Goal: Task Accomplishment & Management: Use online tool/utility

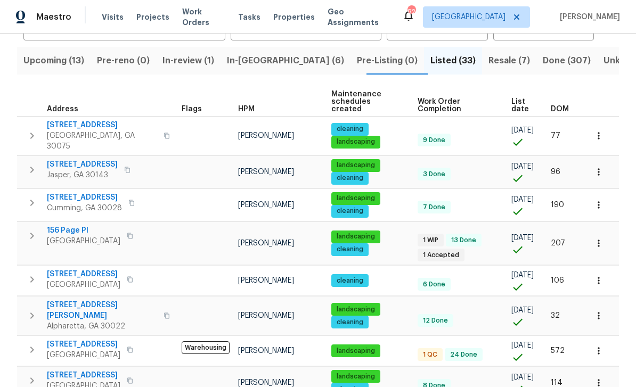
scroll to position [103, 0]
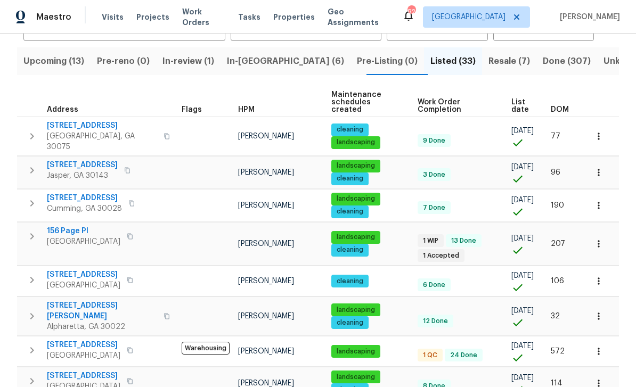
click at [57, 64] on span "Upcoming (13)" at bounding box center [53, 61] width 61 height 15
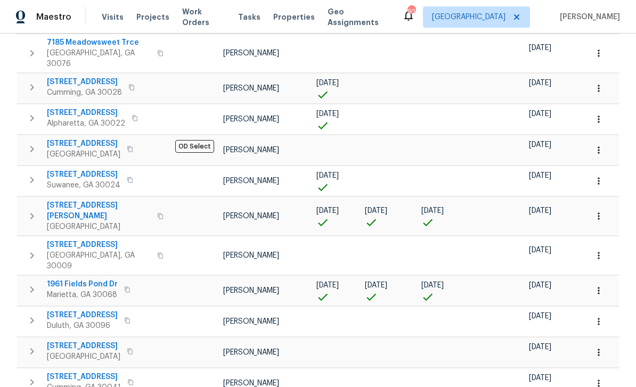
scroll to position [189, 0]
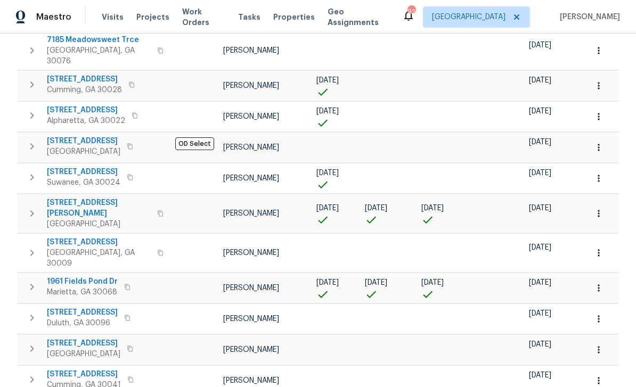
click at [127, 284] on icon "button" at bounding box center [127, 287] width 6 height 6
click at [157, 210] on icon "button" at bounding box center [160, 213] width 6 height 6
click at [158, 210] on icon "button" at bounding box center [160, 213] width 5 height 6
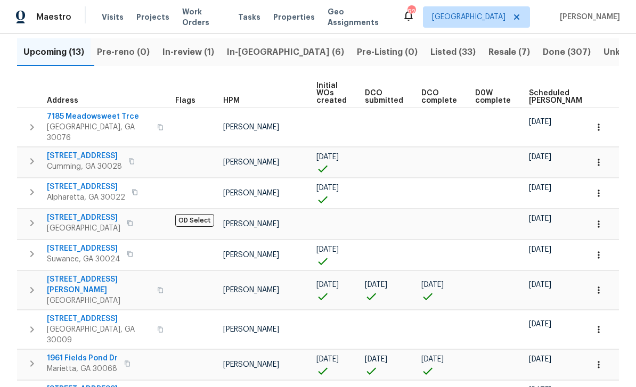
scroll to position [111, 0]
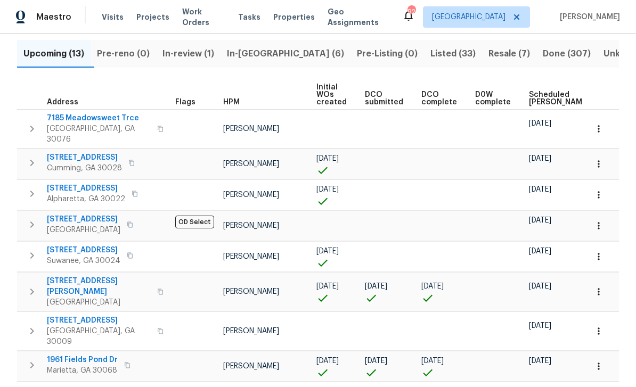
click at [536, 97] on span "Scheduled [PERSON_NAME]" at bounding box center [559, 98] width 60 height 15
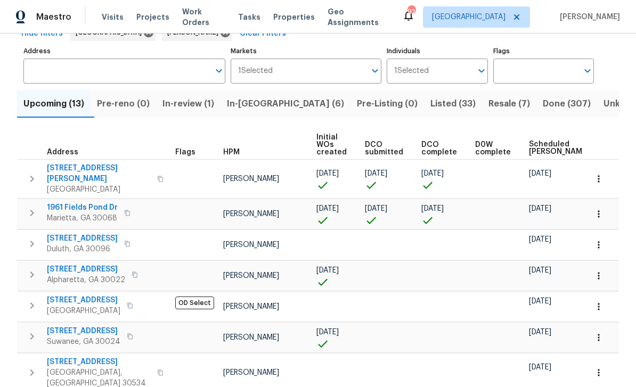
scroll to position [63, 0]
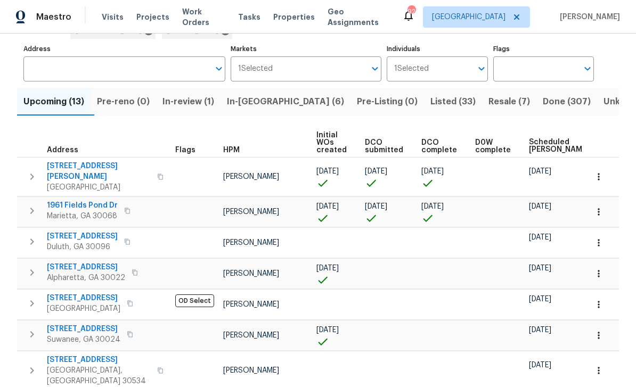
click at [85, 232] on span "[STREET_ADDRESS]" at bounding box center [82, 236] width 71 height 11
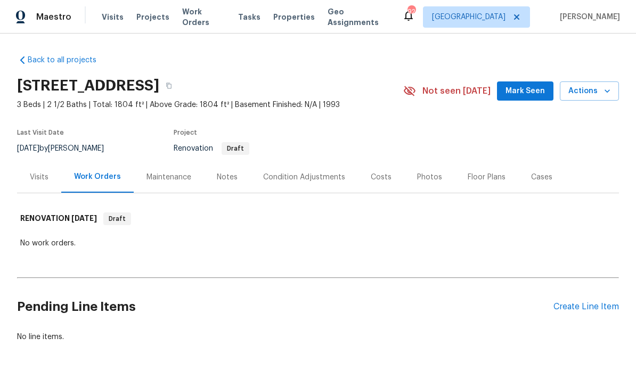
click at [223, 183] on div "Notes" at bounding box center [227, 176] width 46 height 31
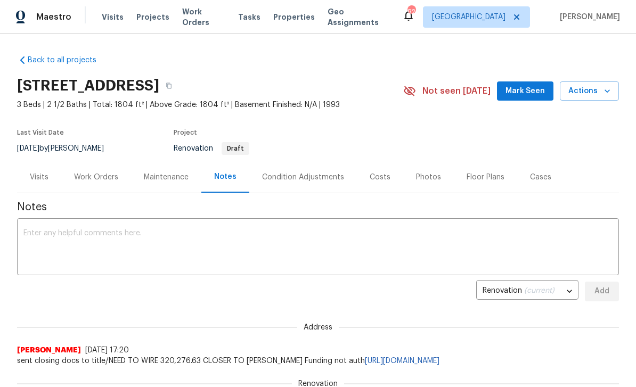
click at [377, 178] on div "Costs" at bounding box center [380, 177] width 21 height 11
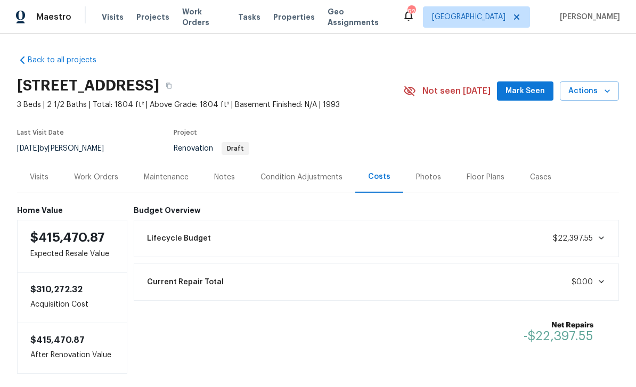
click at [320, 181] on div "Condition Adjustments" at bounding box center [302, 177] width 82 height 11
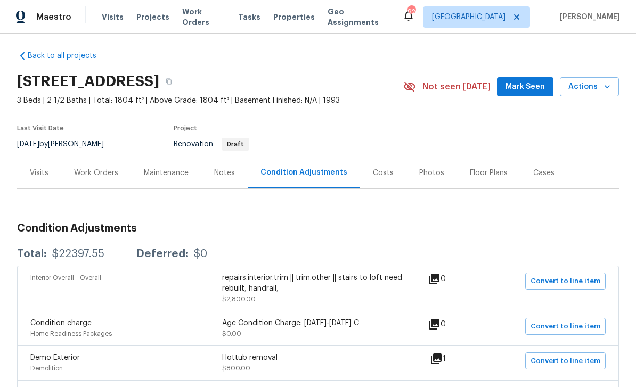
scroll to position [4, 0]
click at [94, 173] on div "Work Orders" at bounding box center [96, 173] width 44 height 11
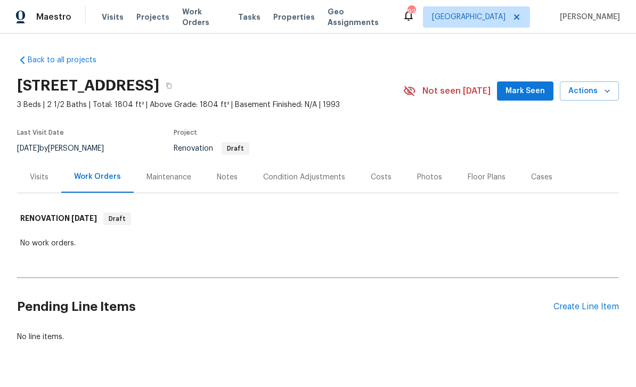
click at [584, 307] on div "Create Line Item" at bounding box center [587, 307] width 66 height 10
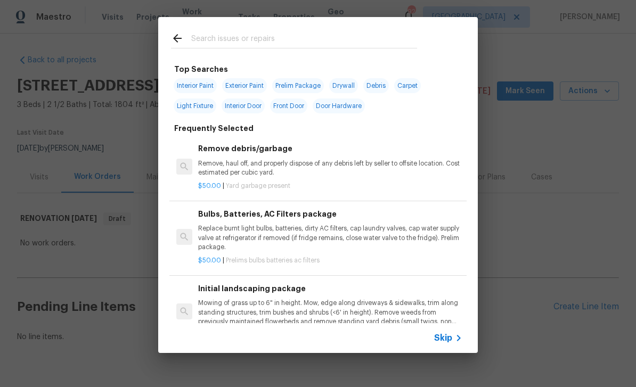
click at [213, 43] on input "text" at bounding box center [304, 40] width 226 height 16
type input "S"
type input "Place"
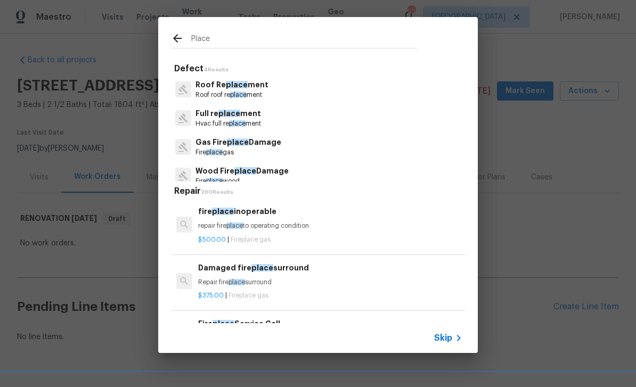
click at [220, 87] on p "Roof Re place ment" at bounding box center [232, 84] width 73 height 11
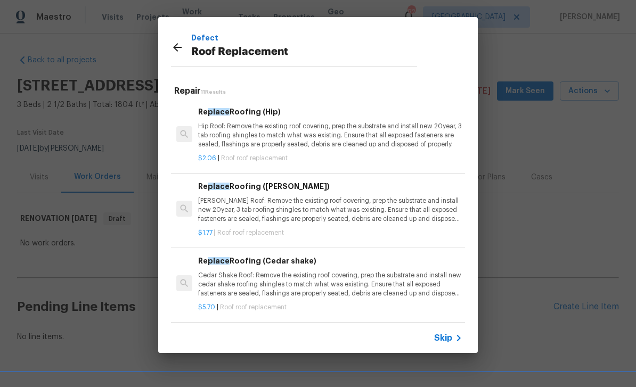
click at [561, 238] on div "Defect Roof Replacement Repair 11 Results Re place Roofing (Hip) Hip Roof: Remo…" at bounding box center [318, 185] width 636 height 370
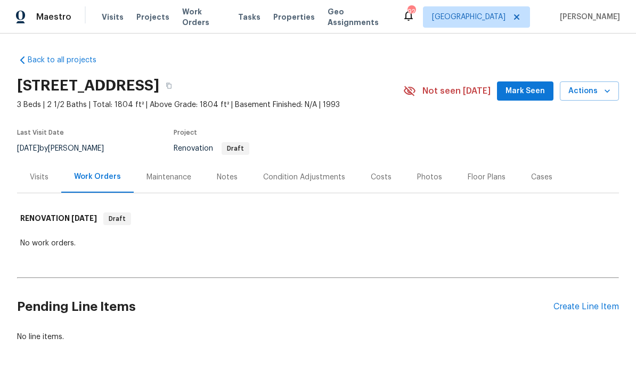
click at [376, 174] on div "Costs" at bounding box center [381, 177] width 21 height 11
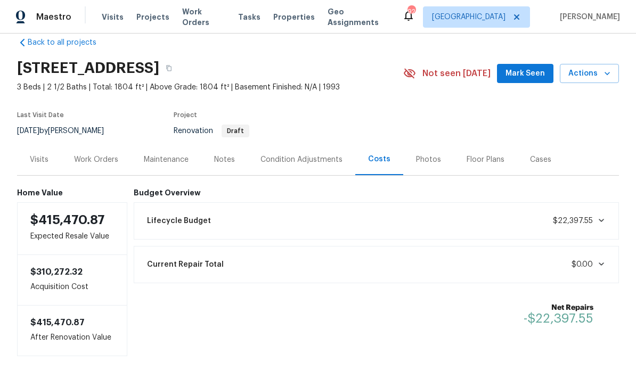
scroll to position [18, 0]
click at [284, 157] on div "Condition Adjustments" at bounding box center [302, 159] width 82 height 11
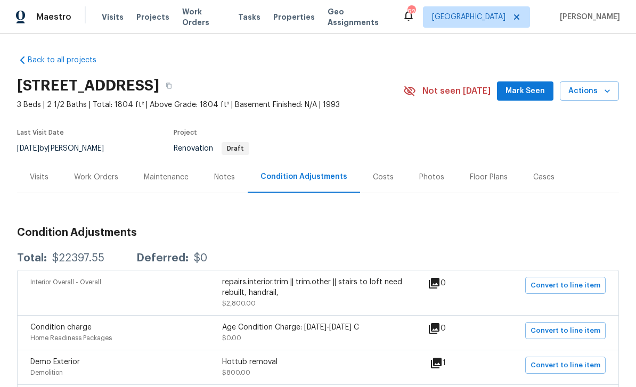
click at [102, 174] on div "Work Orders" at bounding box center [96, 177] width 44 height 11
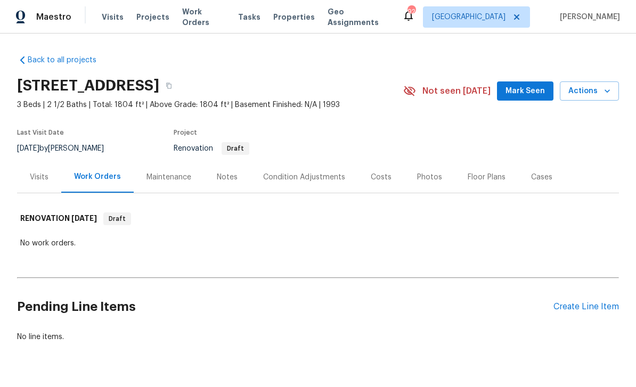
scroll to position [27, 0]
click at [587, 302] on div "Create Line Item" at bounding box center [587, 307] width 66 height 10
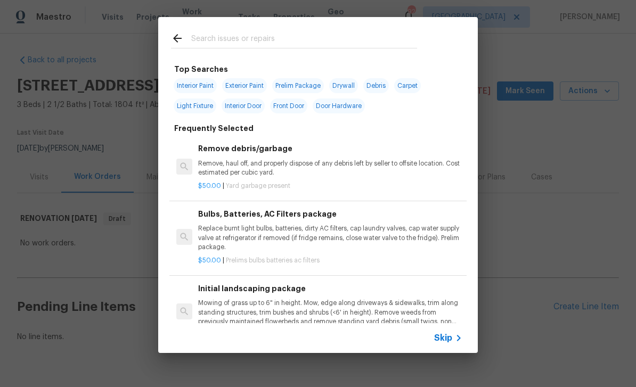
click at [204, 35] on input "text" at bounding box center [304, 40] width 226 height 16
type input "Roof"
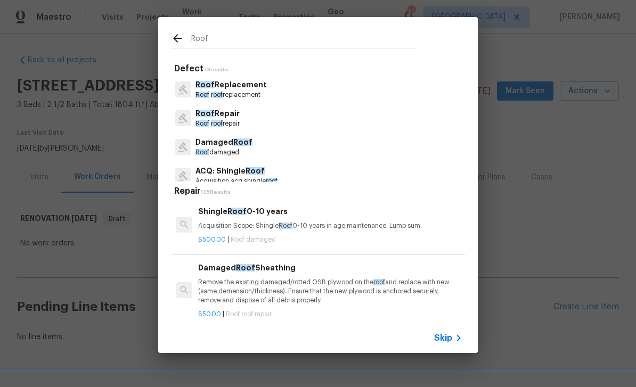
click at [218, 90] on p "Roof Replacement" at bounding box center [231, 84] width 71 height 11
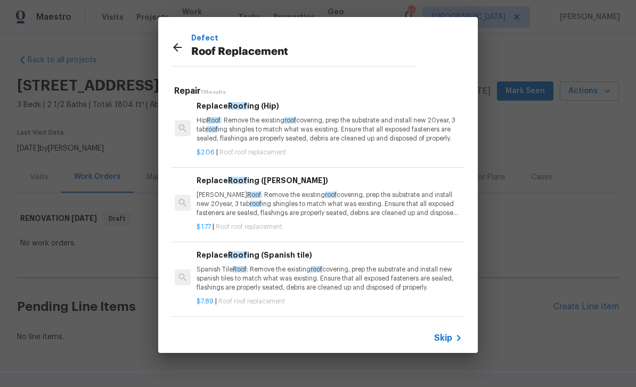
scroll to position [5, 2]
click at [400, 201] on p "Gable Roof : Remove the existing roof covering, prep the substrate and install …" at bounding box center [329, 205] width 264 height 27
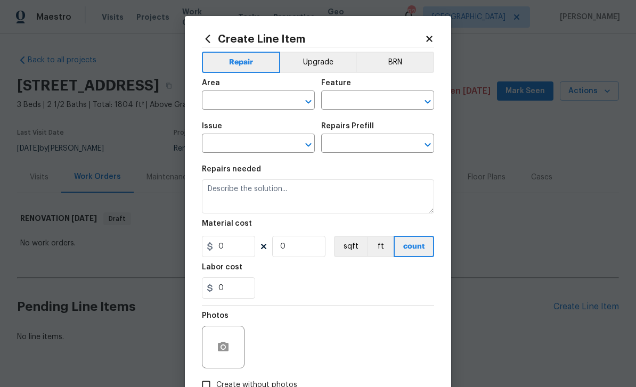
type input "Eaves and Trim"
type input "Roof Replacement"
type textarea "Gable Roof: Remove the existing roof covering, prep the substrate and install n…"
type input "1"
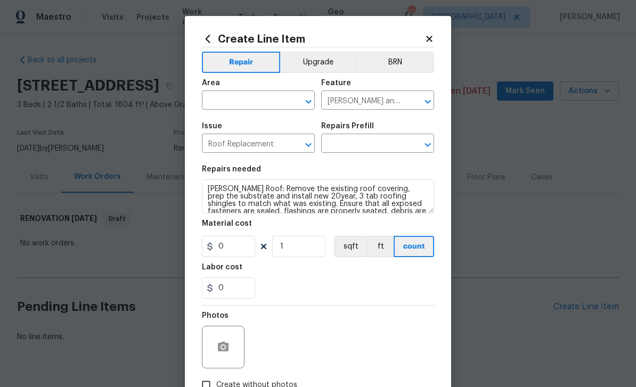
type input "Replace Roofing (Gable) $1.77"
type input "1.77"
click at [221, 99] on input "text" at bounding box center [243, 101] width 83 height 17
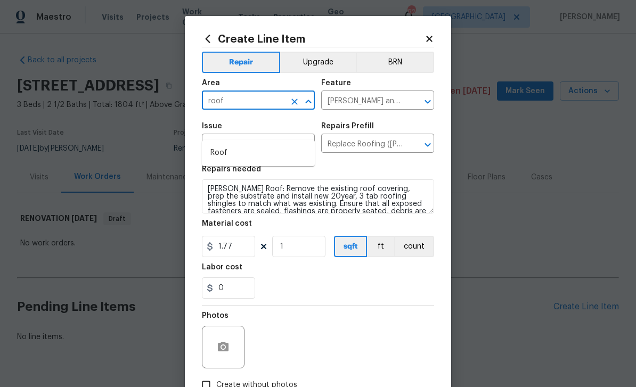
type input "roof"
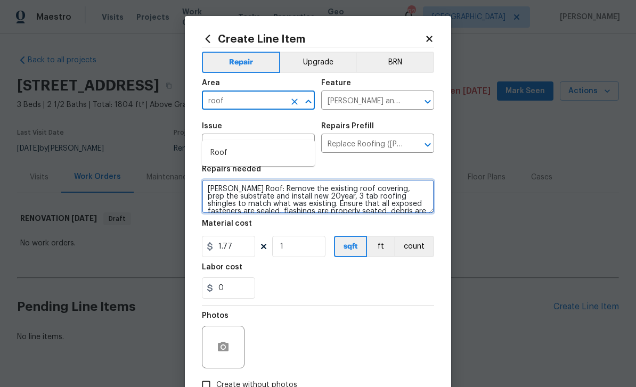
click at [208, 189] on textarea "Gable Roof: Remove the existing roof covering, prep the substrate and install n…" at bounding box center [318, 197] width 232 height 34
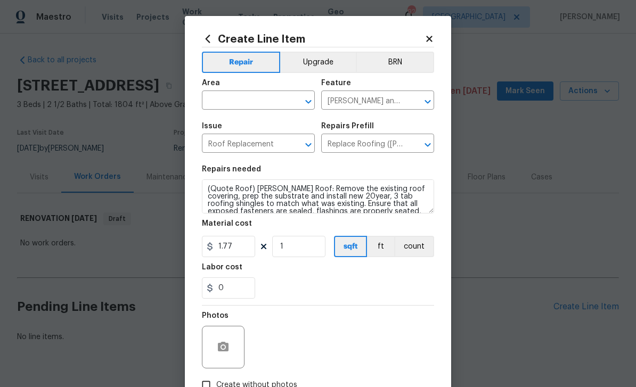
scroll to position [0, 0]
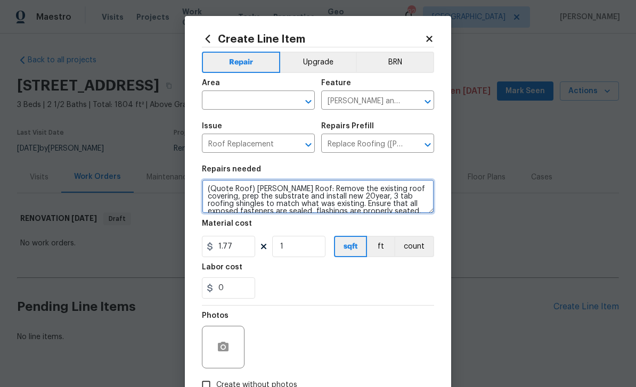
type textarea "(Quote Roof) Gable Roof: Remove the existing roof covering, prep the substrate …"
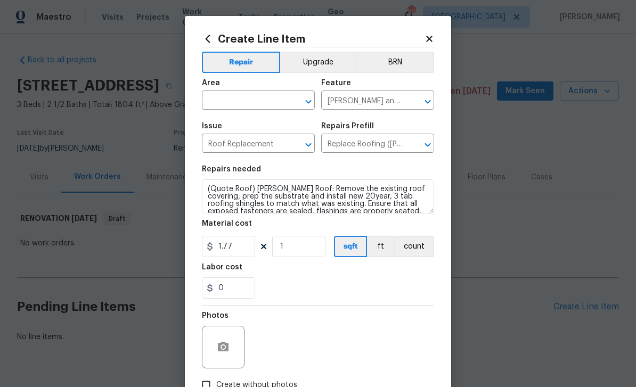
click at [225, 100] on input "text" at bounding box center [243, 101] width 83 height 17
click at [221, 144] on li "Roof" at bounding box center [258, 153] width 113 height 18
type input "Roof"
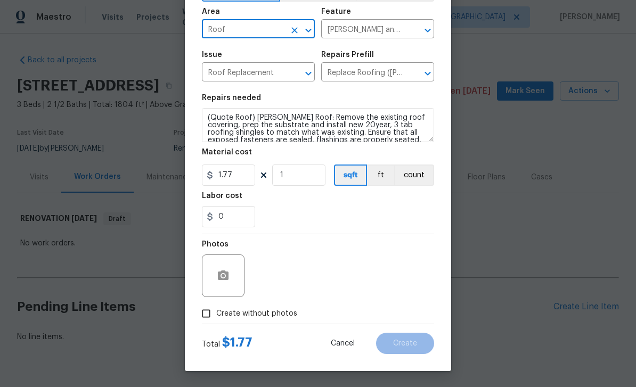
scroll to position [74, 0]
click at [208, 318] on input "Create without photos" at bounding box center [206, 314] width 20 height 20
checkbox input "true"
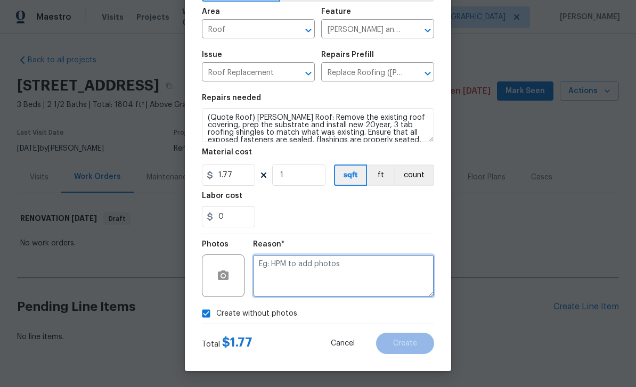
click at [395, 274] on textarea at bounding box center [343, 276] width 181 height 43
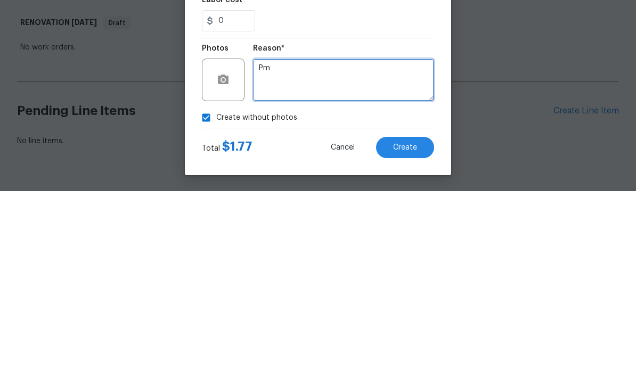
type textarea "Pm"
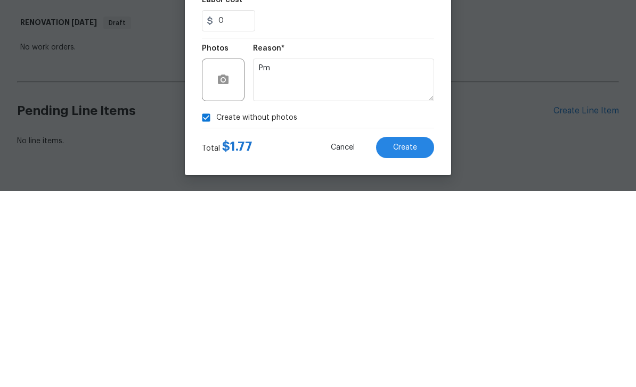
click at [409, 340] on span "Create" at bounding box center [405, 344] width 24 height 8
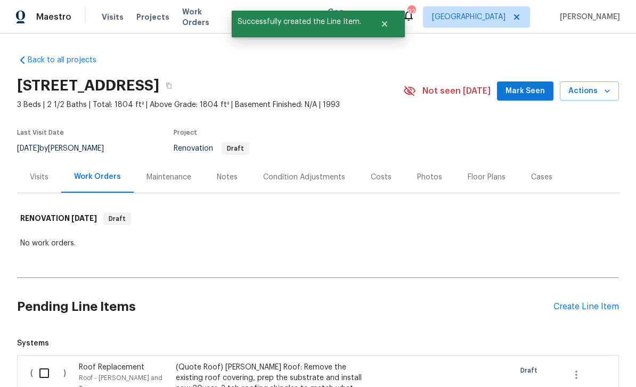
click at [588, 302] on div "Create Line Item" at bounding box center [587, 307] width 66 height 10
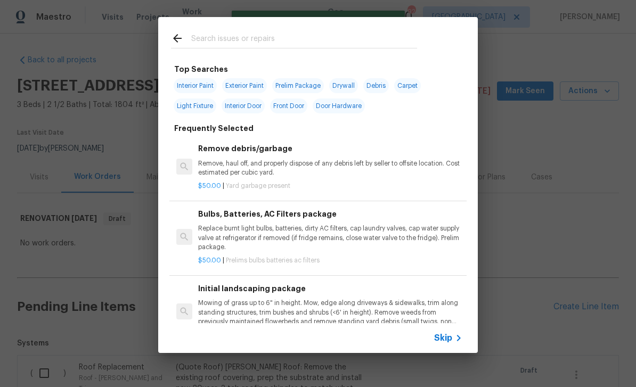
click at [209, 34] on input "text" at bounding box center [304, 40] width 226 height 16
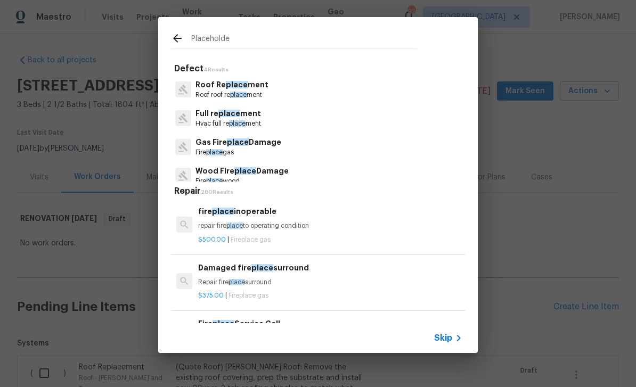
type input "Placeholder"
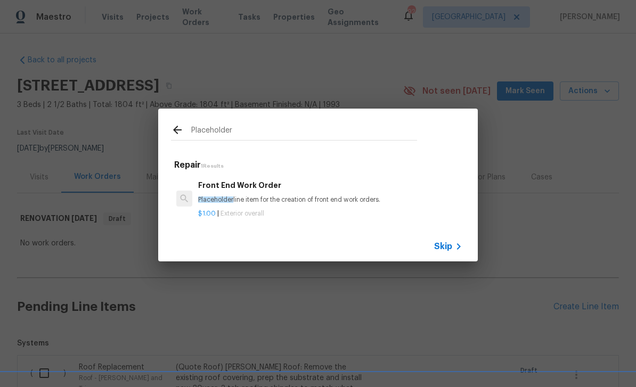
click at [223, 197] on span "Placeholder" at bounding box center [215, 200] width 35 height 6
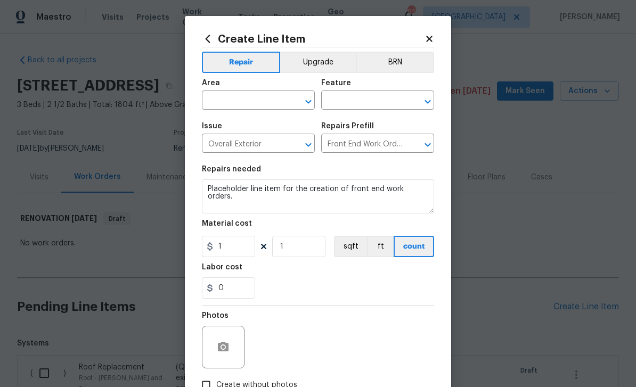
click at [223, 97] on input "text" at bounding box center [243, 101] width 83 height 17
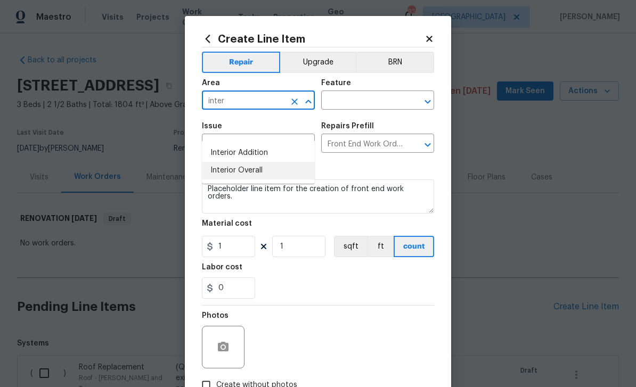
click at [224, 162] on li "Interior Overall" at bounding box center [258, 171] width 113 height 18
type input "Interior Overall"
click at [388, 99] on input "text" at bounding box center [362, 101] width 83 height 17
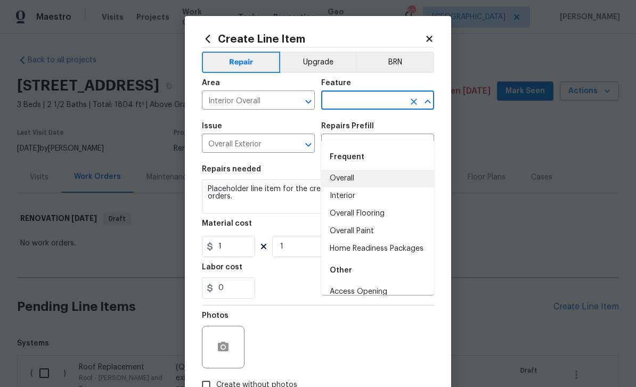
click at [354, 170] on li "Overall" at bounding box center [377, 179] width 113 height 18
type input "Overall"
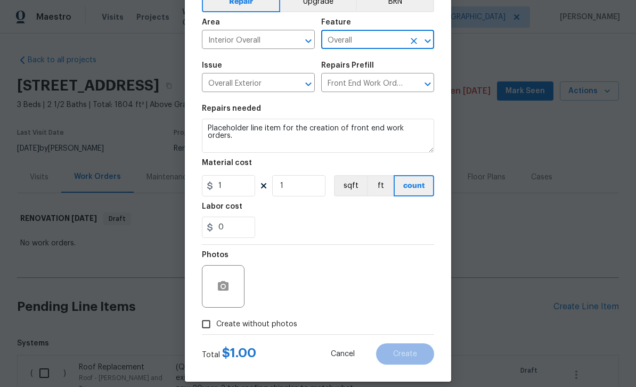
scroll to position [64, 0]
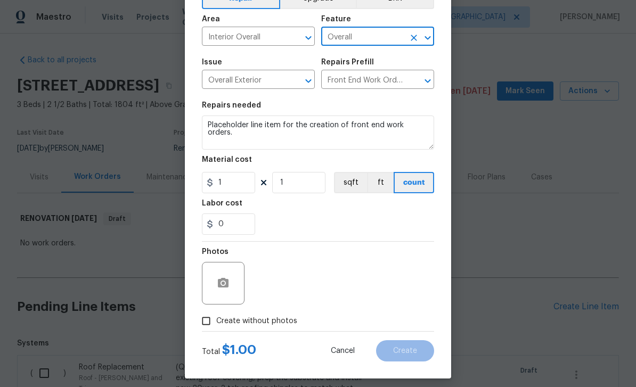
click at [210, 326] on input "Create without photos" at bounding box center [206, 321] width 20 height 20
checkbox input "true"
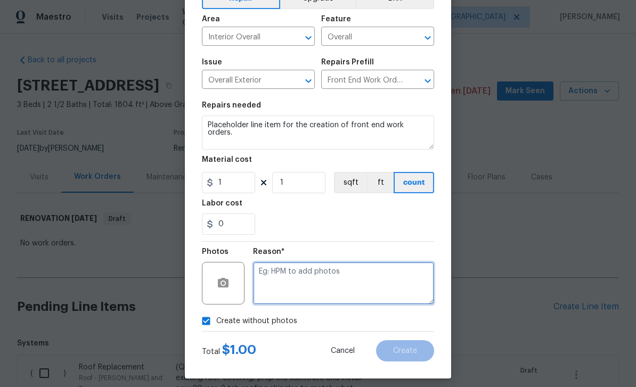
click at [388, 284] on textarea at bounding box center [343, 283] width 181 height 43
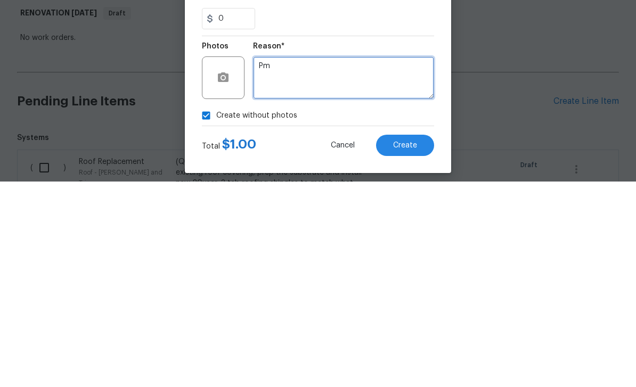
type textarea "Pm"
click at [409, 347] on span "Create" at bounding box center [405, 351] width 24 height 8
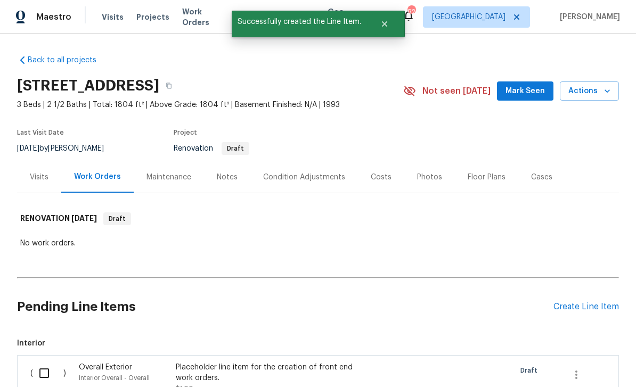
click at [595, 302] on div "Create Line Item" at bounding box center [587, 307] width 66 height 10
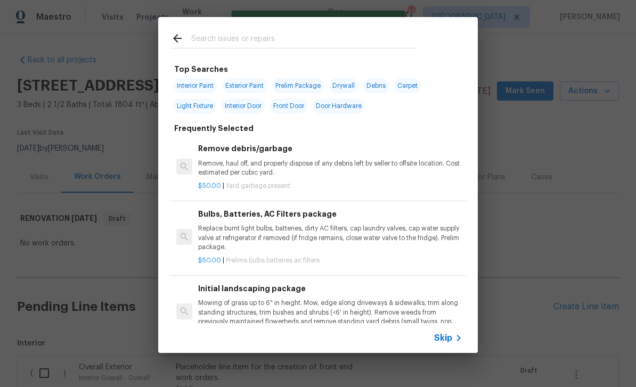
click at [207, 34] on input "text" at bounding box center [304, 40] width 226 height 16
type input "Ini"
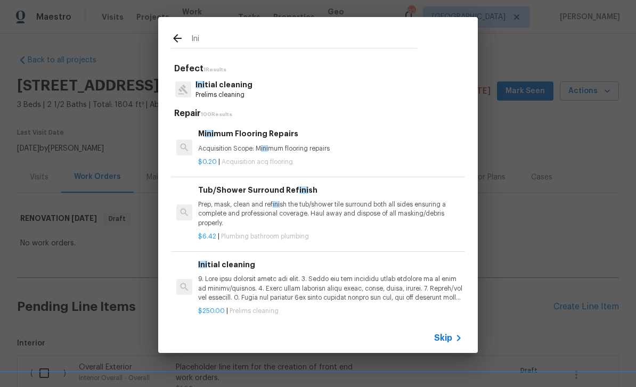
click at [219, 86] on p "Ini tial cleaning" at bounding box center [224, 84] width 57 height 11
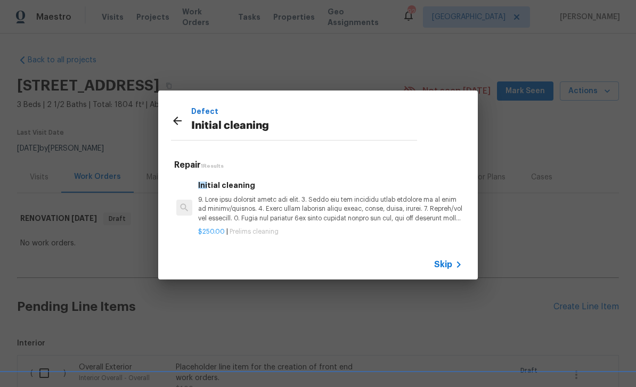
click at [235, 203] on p at bounding box center [330, 209] width 264 height 27
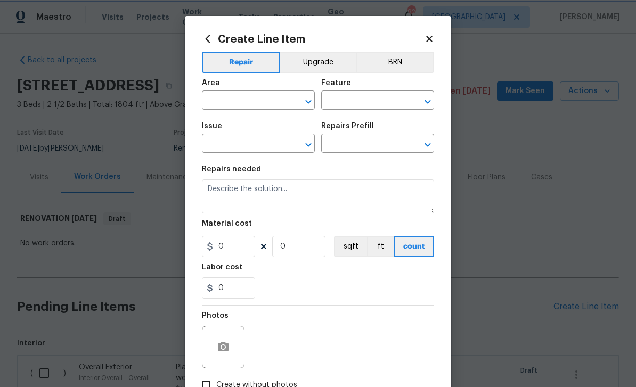
type input "Home Readiness Packages"
type input "Initial cleaning"
type input "Initial cleaning $250.00"
type textarea "1. Wipe down exterior doors and trim. 2. Clean out all exterior light fixtures …"
type input "250"
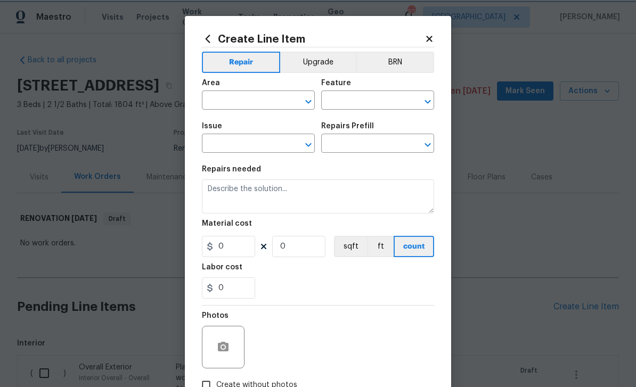
type input "1"
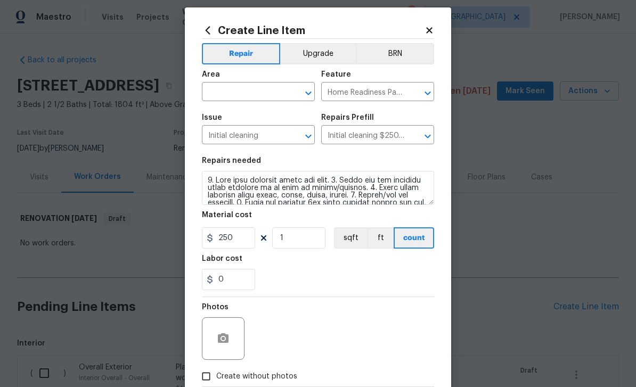
scroll to position [9, 0]
click at [226, 91] on input "text" at bounding box center [243, 92] width 83 height 17
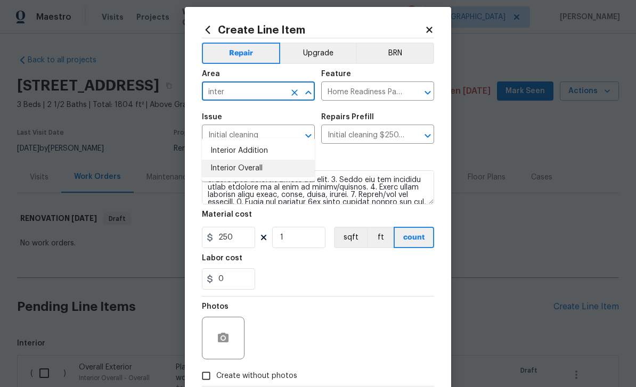
click at [224, 160] on li "Interior Overall" at bounding box center [258, 169] width 113 height 18
type input "Interior Overall"
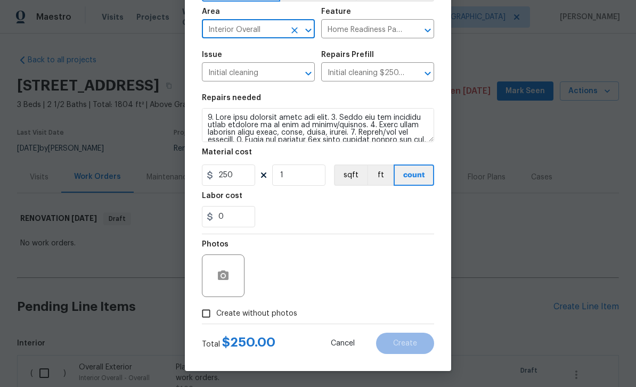
scroll to position [74, 0]
click at [205, 318] on input "Create without photos" at bounding box center [206, 314] width 20 height 20
checkbox input "true"
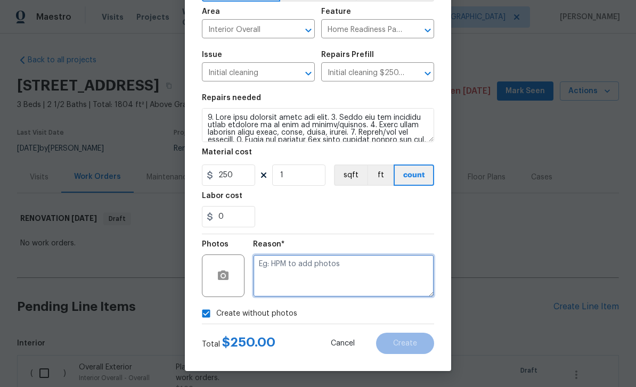
click at [379, 274] on textarea at bounding box center [343, 276] width 181 height 43
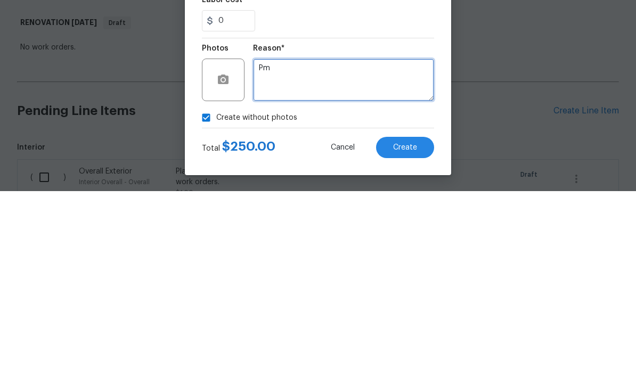
type textarea "Pm"
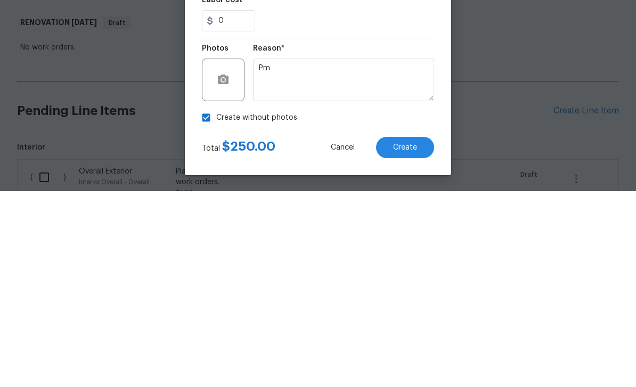
click at [410, 340] on span "Create" at bounding box center [405, 344] width 24 height 8
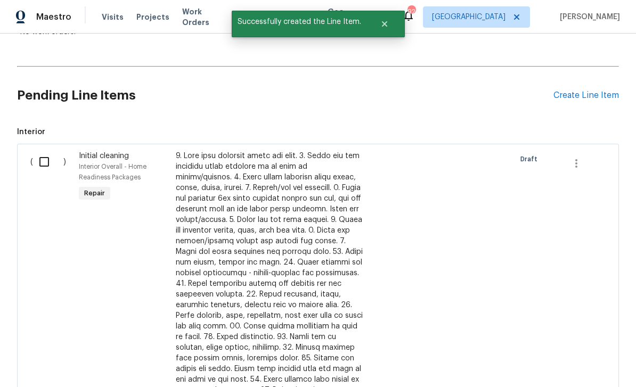
click at [47, 151] on input "checkbox" at bounding box center [48, 162] width 30 height 22
checkbox input "true"
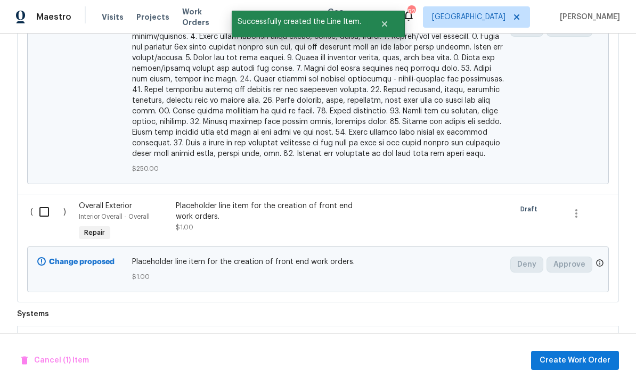
click at [46, 201] on input "checkbox" at bounding box center [48, 212] width 30 height 22
checkbox input "true"
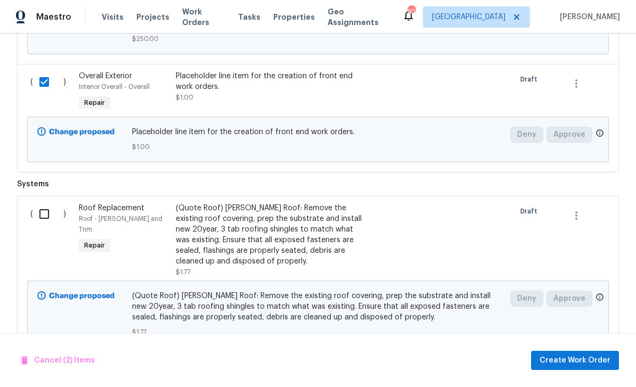
scroll to position [783, 0]
click at [581, 360] on span "Create Work Order" at bounding box center [575, 360] width 71 height 13
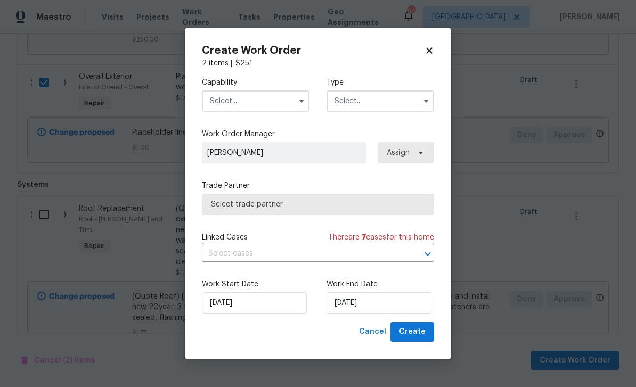
click at [226, 101] on input "text" at bounding box center [256, 101] width 108 height 21
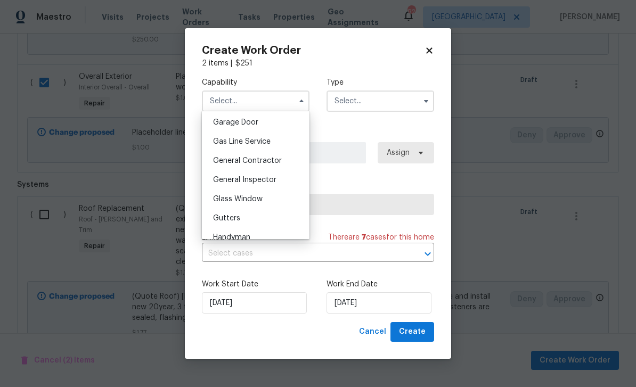
scroll to position [478, 0]
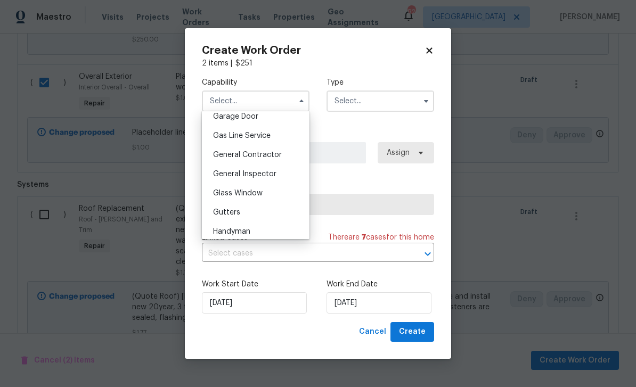
click at [222, 152] on span "General Contractor" at bounding box center [247, 154] width 69 height 7
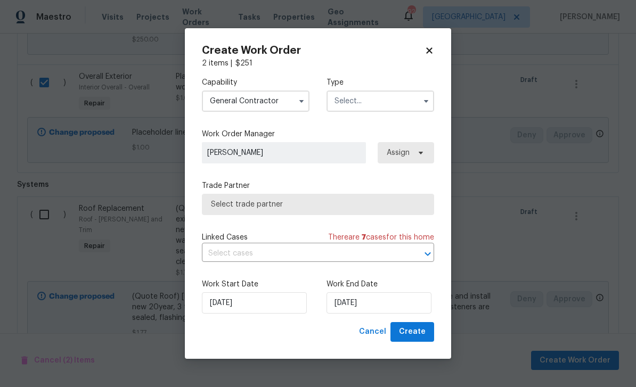
type input "General Contractor"
click at [390, 100] on input "text" at bounding box center [381, 101] width 108 height 21
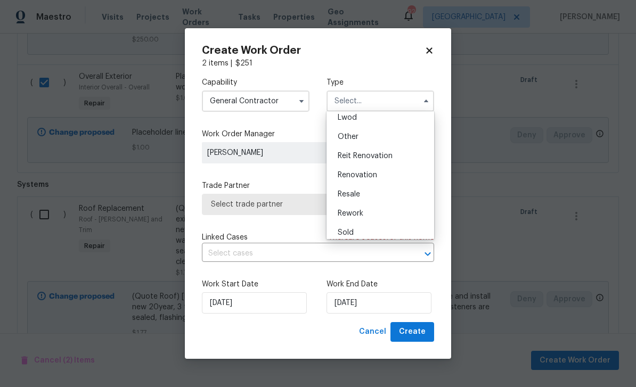
scroll to position [126, 0]
click at [398, 172] on div "Renovation" at bounding box center [380, 169] width 102 height 19
type input "Renovation"
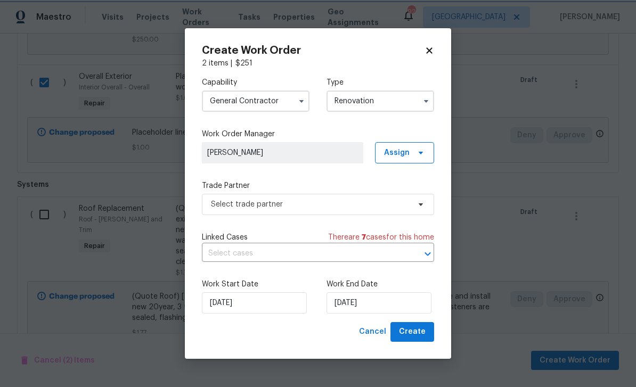
scroll to position [0, 0]
click at [406, 302] on input "10/10/2025" at bounding box center [379, 302] width 105 height 21
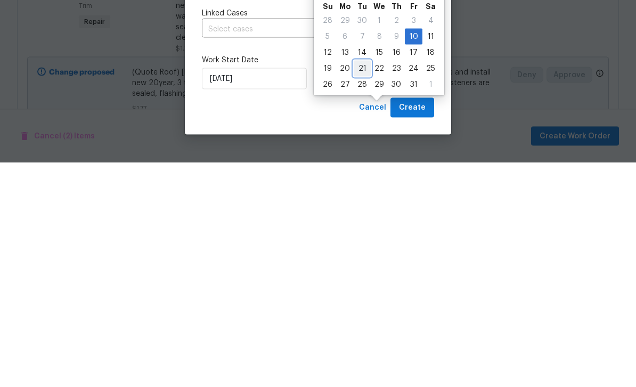
click at [363, 286] on div "21" at bounding box center [362, 293] width 17 height 15
type input "10/21/2025"
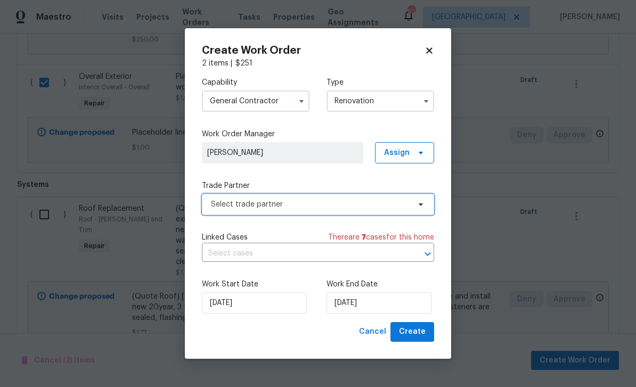
click at [395, 202] on span "Select trade partner" at bounding box center [310, 204] width 199 height 11
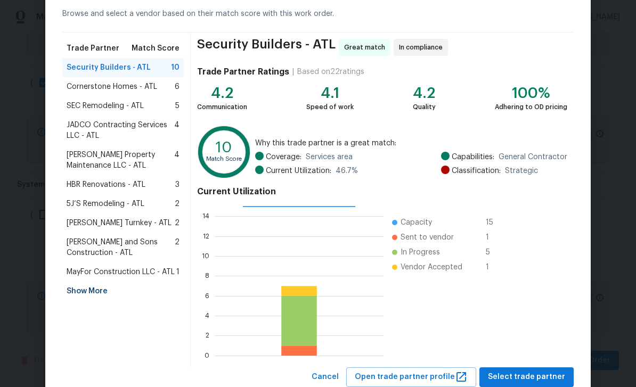
scroll to position [53, 0]
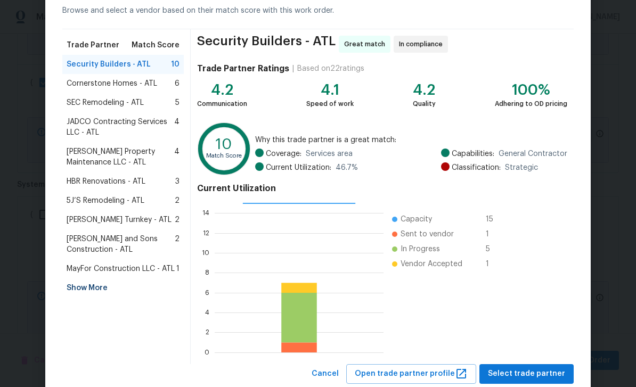
click at [77, 290] on div "Show More" at bounding box center [122, 288] width 121 height 19
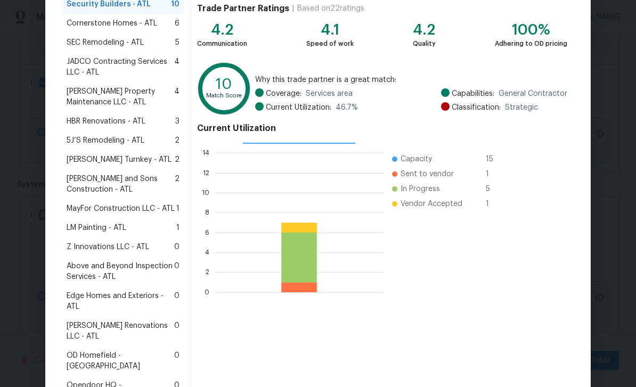
scroll to position [115, 0]
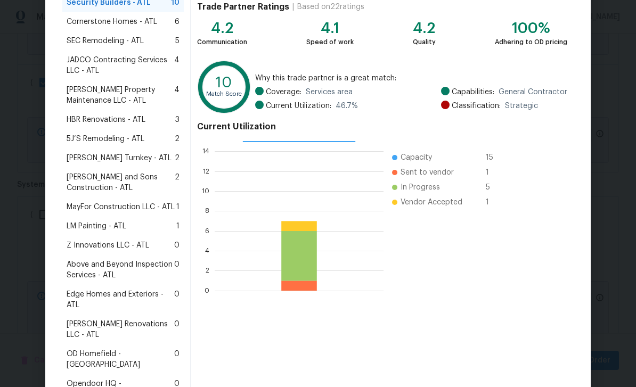
click at [87, 295] on span "Edge Homes and Exteriors - ATL" at bounding box center [121, 299] width 108 height 21
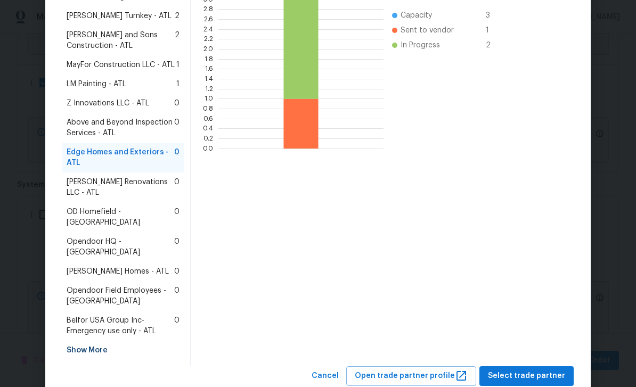
scroll to position [257, 0]
click at [540, 370] on span "Select trade partner" at bounding box center [526, 376] width 77 height 13
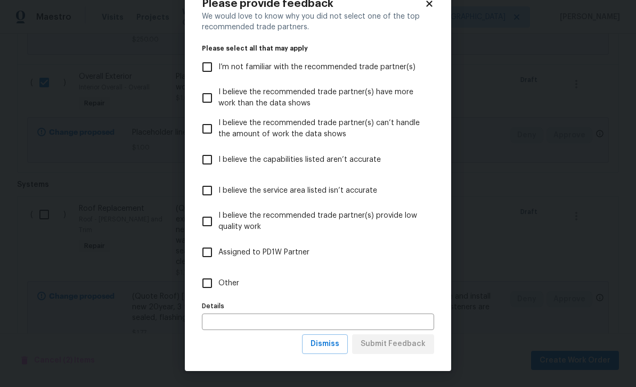
scroll to position [35, 0]
click at [208, 287] on input "Other" at bounding box center [207, 283] width 22 height 22
checkbox input "true"
click at [417, 346] on span "Submit Feedback" at bounding box center [393, 344] width 65 height 13
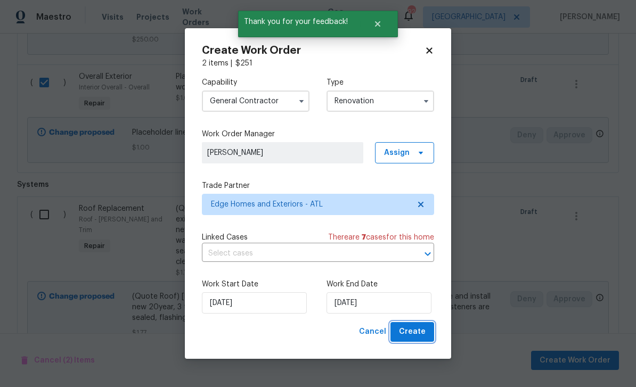
click at [426, 331] on button "Create" at bounding box center [413, 332] width 44 height 20
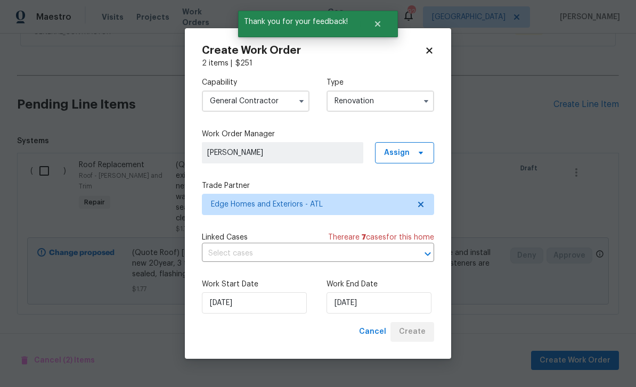
scroll to position [197, 0]
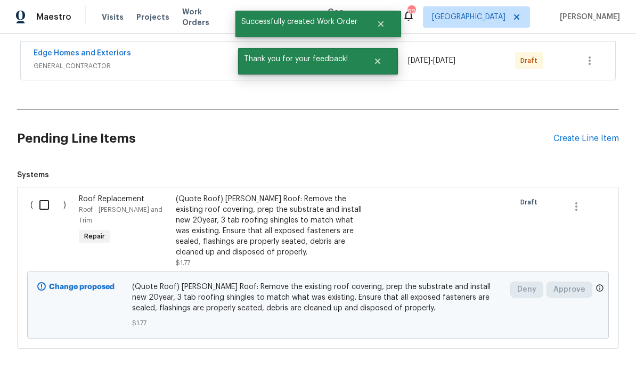
click at [47, 194] on input "checkbox" at bounding box center [48, 205] width 30 height 22
checkbox input "true"
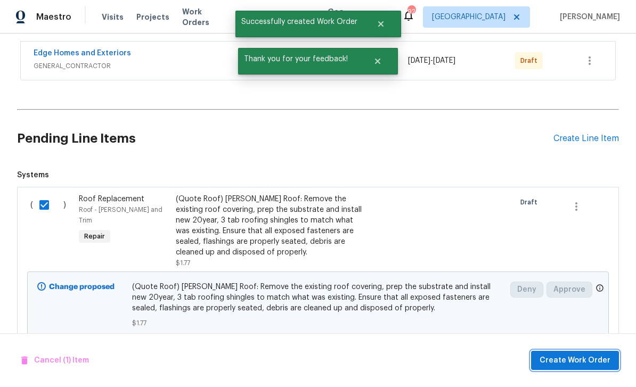
click at [578, 356] on span "Create Work Order" at bounding box center [575, 360] width 71 height 13
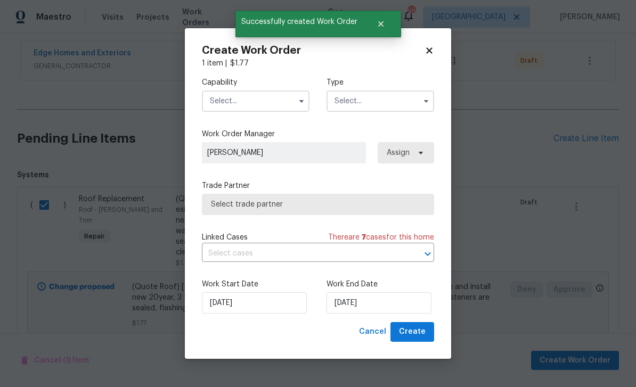
click at [220, 103] on input "text" at bounding box center [256, 101] width 108 height 21
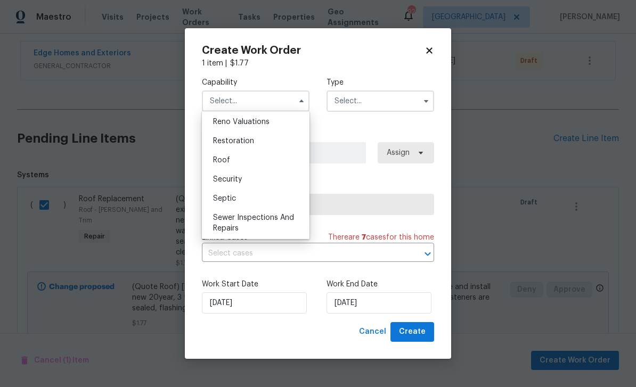
scroll to position [1050, 0]
click at [220, 162] on span "Roof" at bounding box center [221, 160] width 17 height 7
type input "Roof"
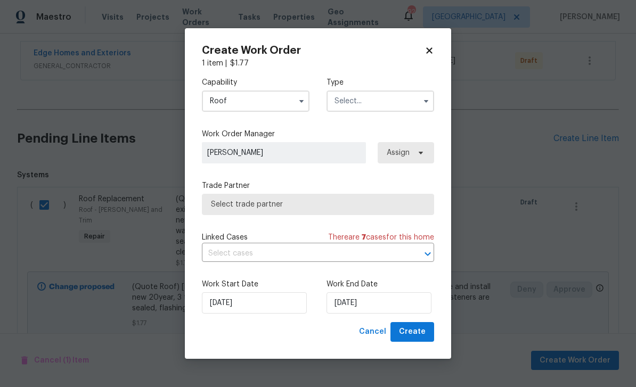
click at [402, 103] on input "text" at bounding box center [381, 101] width 108 height 21
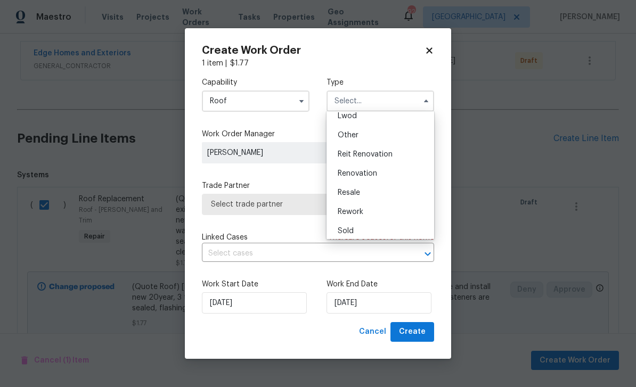
scroll to position [119, 0]
click at [398, 176] on div "Renovation" at bounding box center [380, 176] width 102 height 19
type input "Renovation"
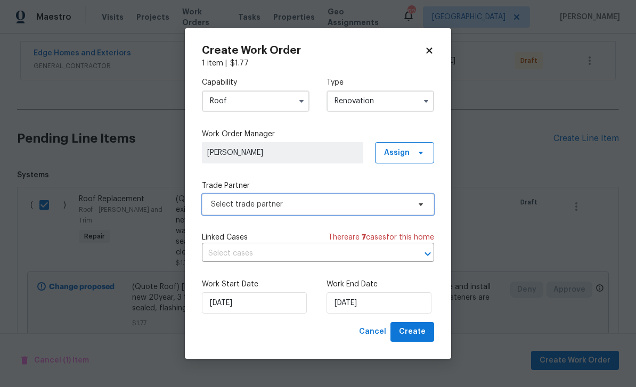
click at [410, 201] on span "Select trade partner" at bounding box center [318, 204] width 232 height 21
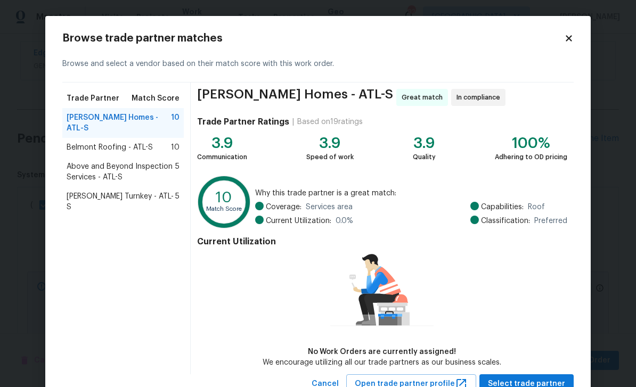
click at [572, 38] on icon at bounding box center [569, 39] width 10 height 10
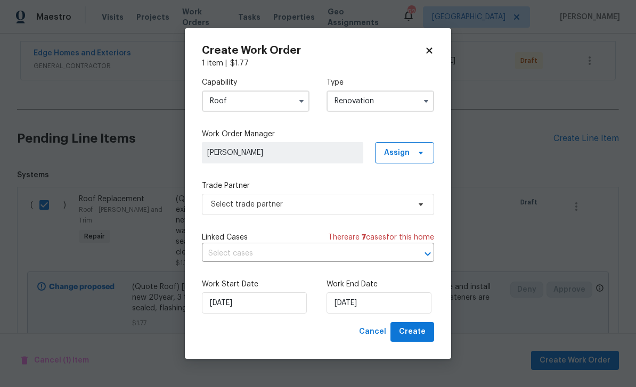
click at [292, 102] on input "Roof" at bounding box center [256, 101] width 108 height 21
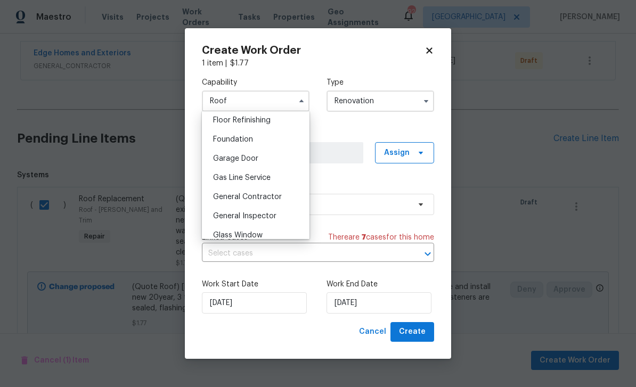
scroll to position [435, 0]
click at [283, 192] on div "General Contractor" at bounding box center [256, 197] width 102 height 19
type input "General Contractor"
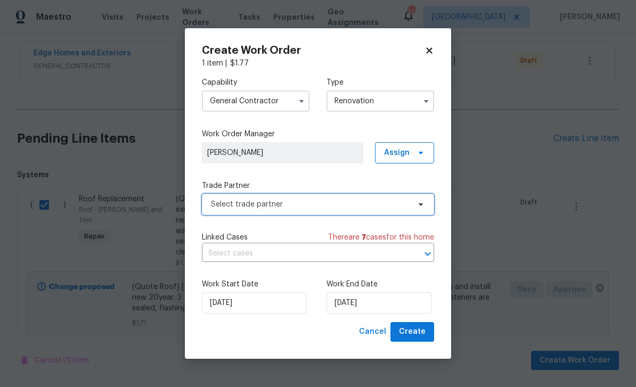
click at [407, 202] on span "Select trade partner" at bounding box center [310, 204] width 199 height 11
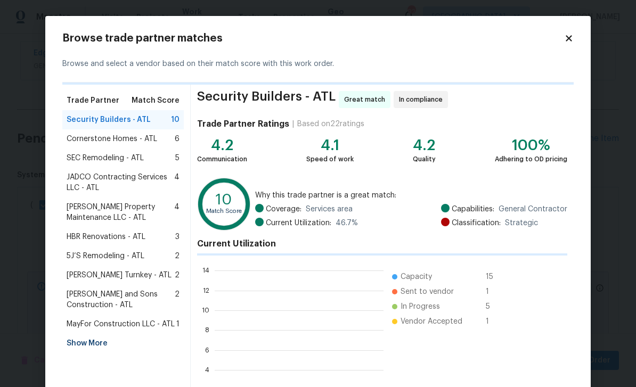
scroll to position [149, 169]
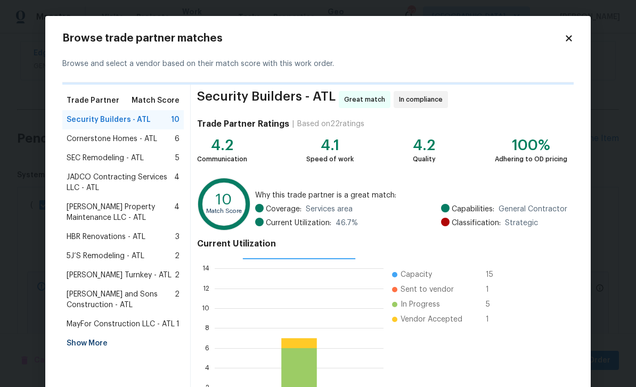
click at [78, 344] on div "Show More" at bounding box center [122, 343] width 121 height 19
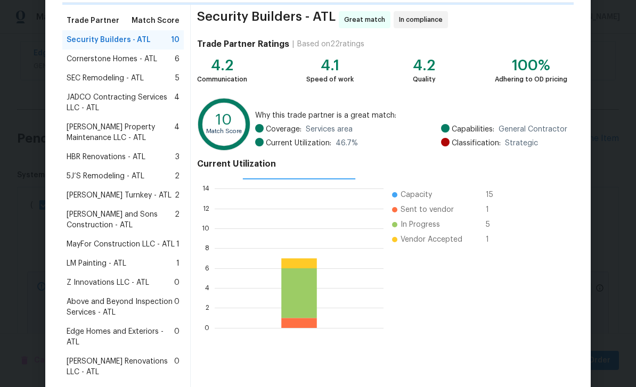
scroll to position [91, 0]
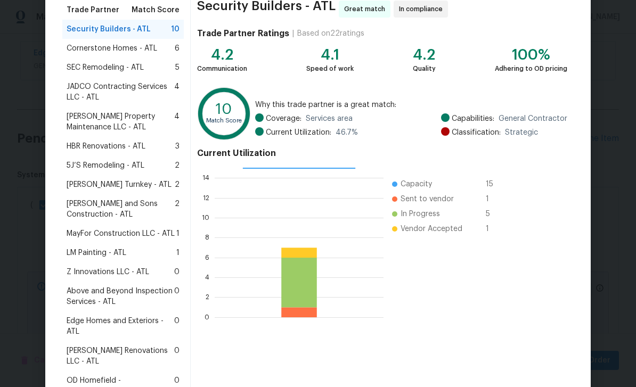
click at [90, 322] on span "Edge Homes and Exteriors - ATL" at bounding box center [121, 326] width 108 height 21
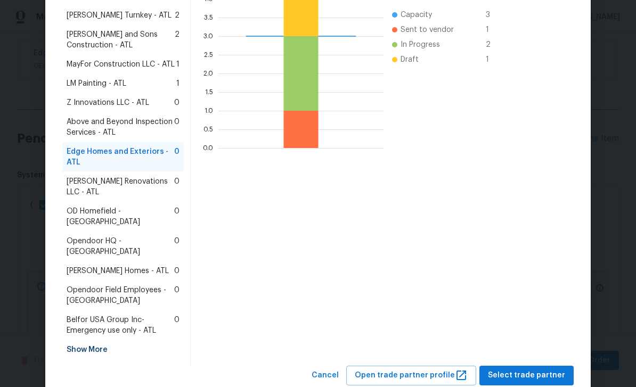
scroll to position [259, 0]
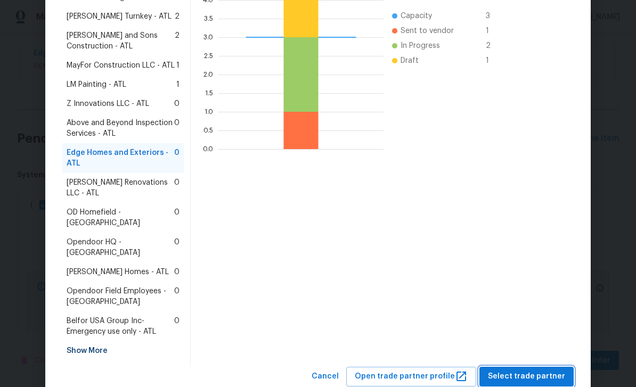
click at [537, 370] on span "Select trade partner" at bounding box center [526, 376] width 77 height 13
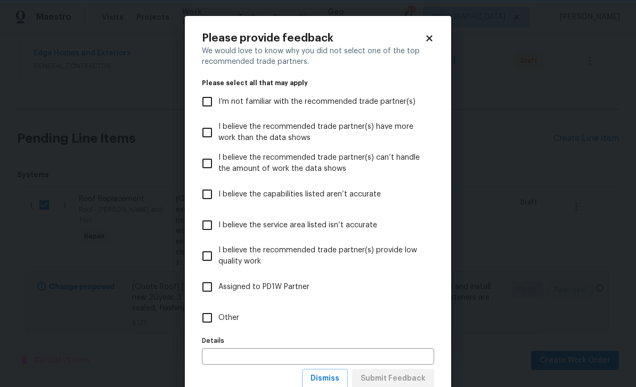
scroll to position [0, 0]
click at [203, 318] on input "Other" at bounding box center [207, 318] width 22 height 22
checkbox input "true"
click at [422, 378] on span "Submit Feedback" at bounding box center [393, 378] width 65 height 13
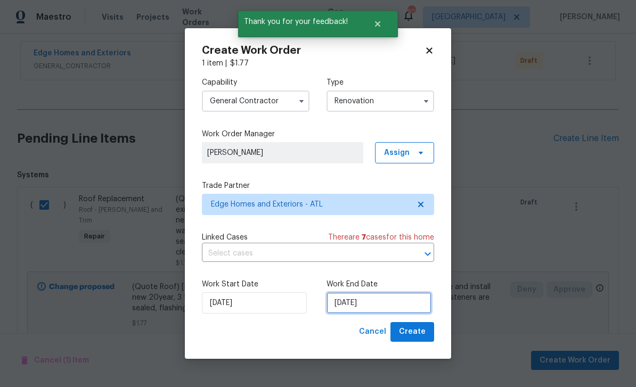
click at [403, 300] on input "10/10/2025" at bounding box center [379, 302] width 105 height 21
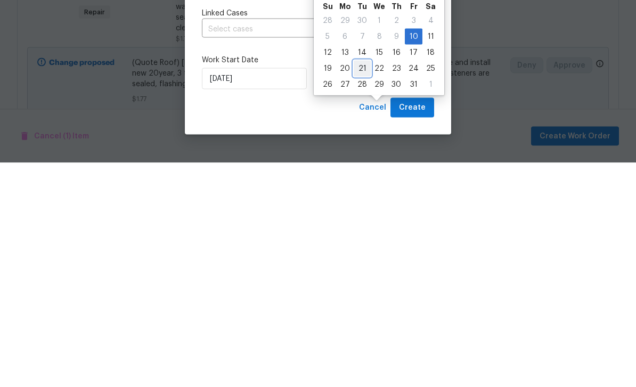
click at [359, 286] on div "21" at bounding box center [362, 293] width 17 height 15
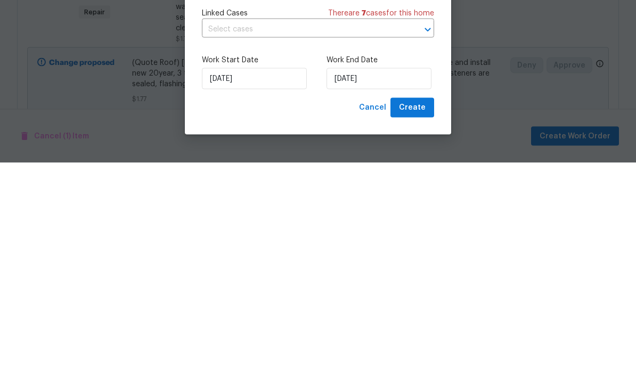
type input "10/21/2025"
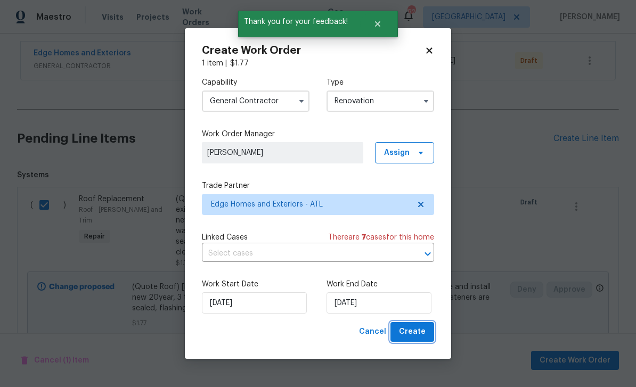
click at [423, 332] on span "Create" at bounding box center [412, 332] width 27 height 13
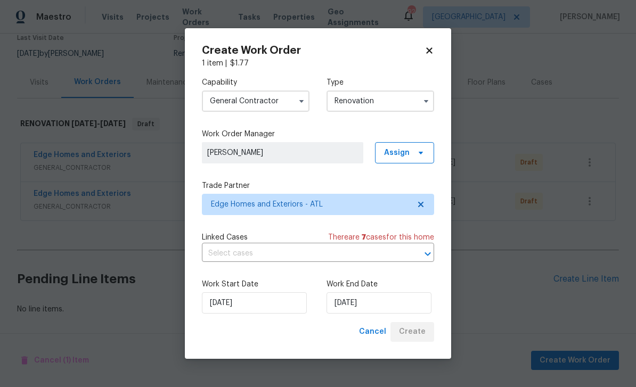
scroll to position [60, 0]
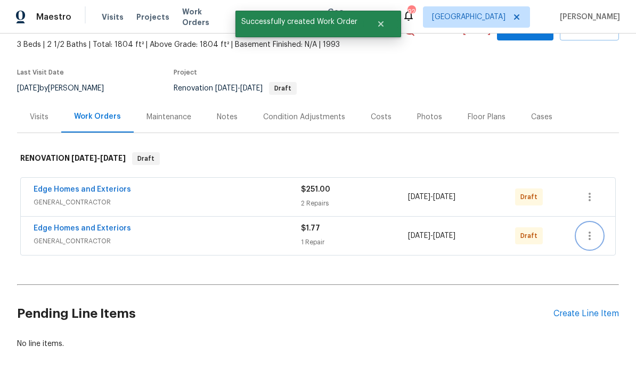
click at [592, 230] on icon "button" at bounding box center [589, 236] width 13 height 13
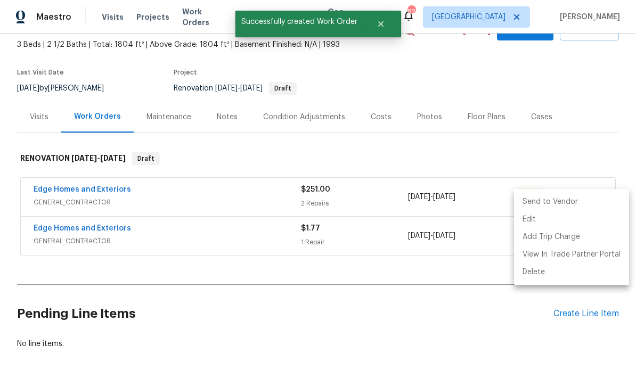
click at [574, 205] on li "Send to Vendor" at bounding box center [571, 202] width 115 height 18
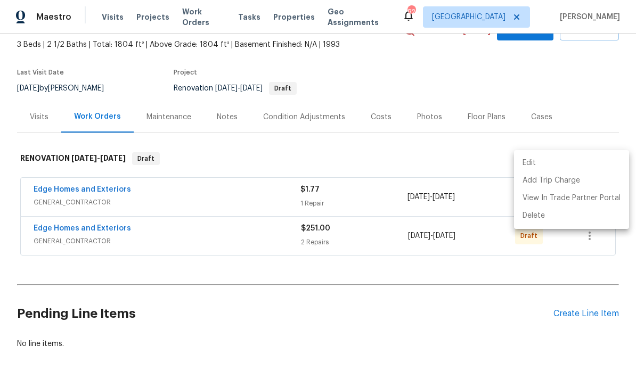
click at [589, 120] on div at bounding box center [318, 193] width 636 height 387
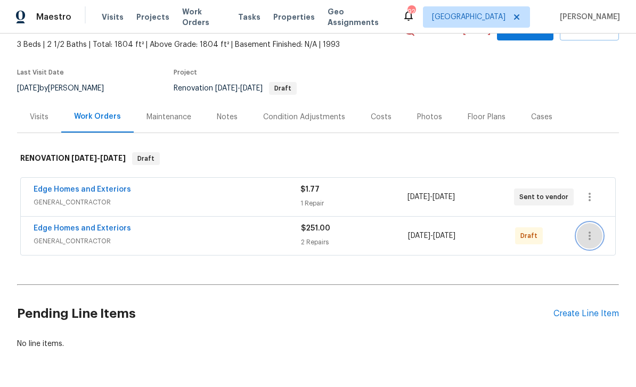
click at [592, 230] on icon "button" at bounding box center [589, 236] width 13 height 13
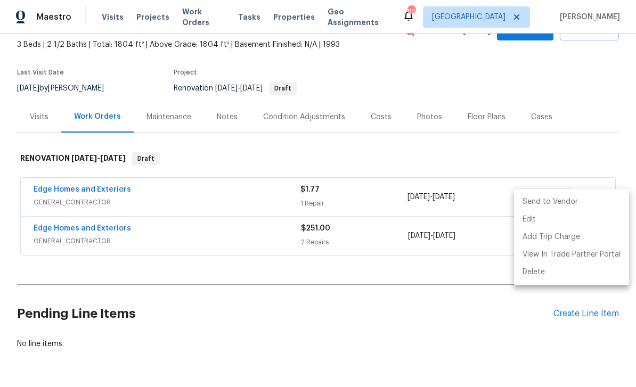
click at [579, 203] on li "Send to Vendor" at bounding box center [571, 202] width 115 height 18
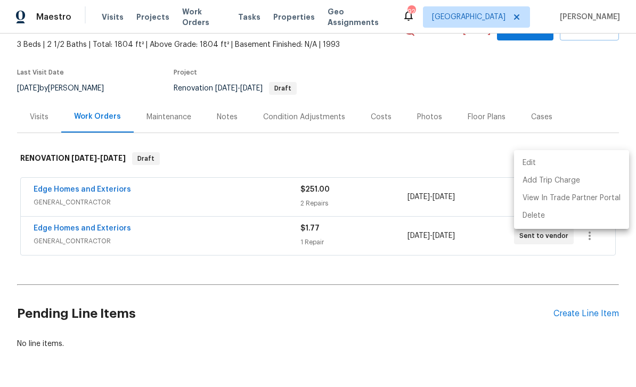
click at [50, 153] on div at bounding box center [318, 193] width 636 height 387
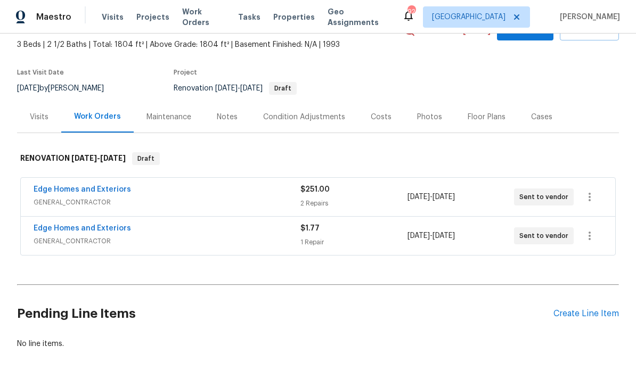
click at [62, 186] on link "Edge Homes and Exteriors" at bounding box center [82, 189] width 97 height 7
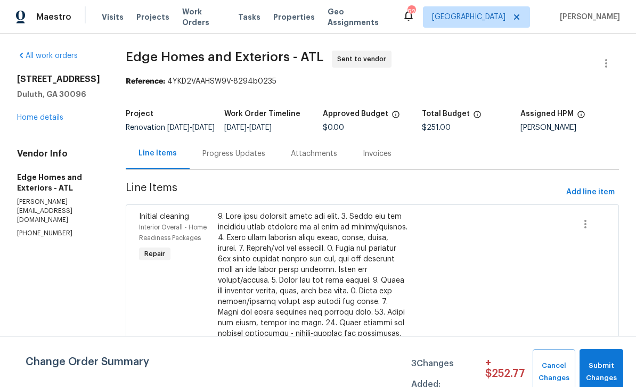
click at [202, 159] on div "Progress Updates" at bounding box center [233, 154] width 63 height 11
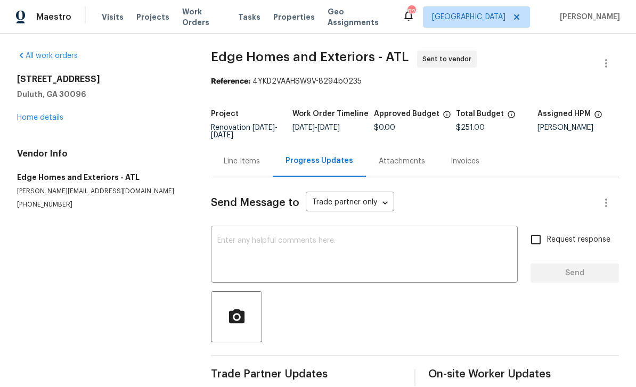
click at [232, 245] on textarea at bounding box center [364, 255] width 294 height 37
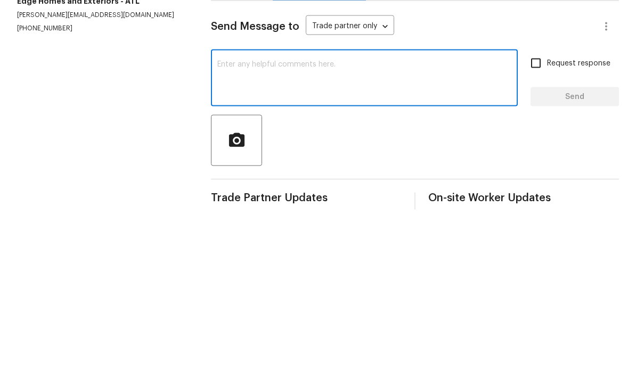
type textarea "D"
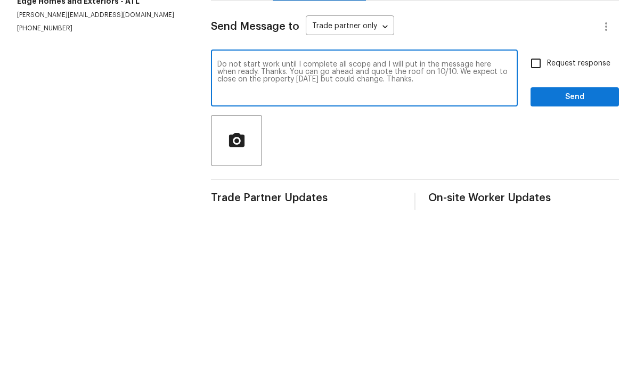
type textarea "Do not start work until I complete all scope and I will put in the message here…"
click at [540, 229] on input "Request response" at bounding box center [536, 240] width 22 height 22
checkbox input "true"
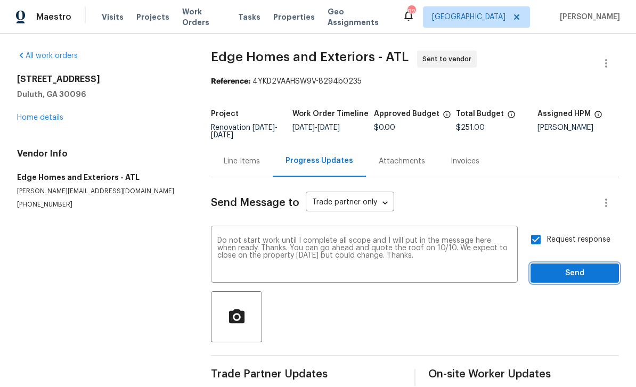
click at [570, 267] on span "Send" at bounding box center [574, 273] width 71 height 13
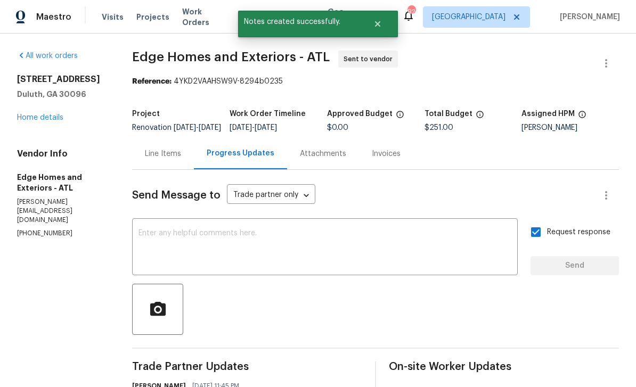
click at [37, 115] on link "Home details" at bounding box center [40, 117] width 46 height 7
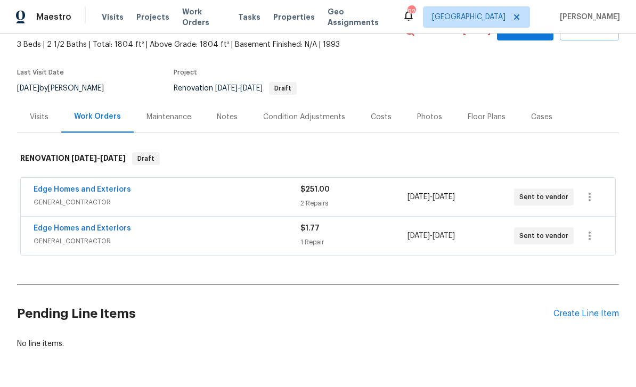
scroll to position [60, 0]
click at [583, 309] on div "Create Line Item" at bounding box center [587, 314] width 66 height 10
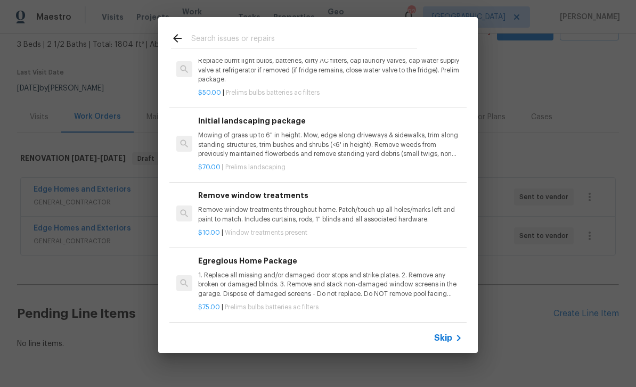
scroll to position [159, 0]
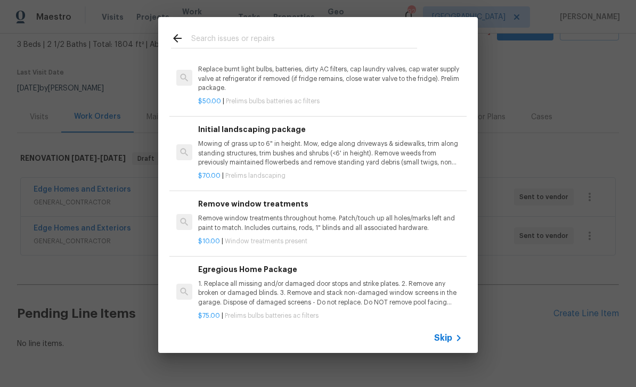
click at [227, 147] on p "Mowing of grass up to 6" in height. Mow, edge along driveways & sidewalks, trim…" at bounding box center [330, 153] width 264 height 27
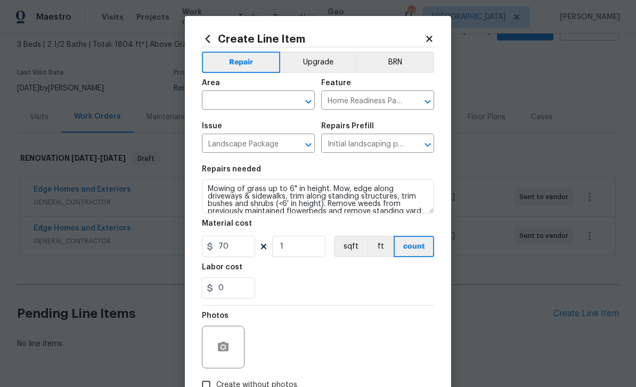
click at [225, 101] on input "text" at bounding box center [243, 101] width 83 height 17
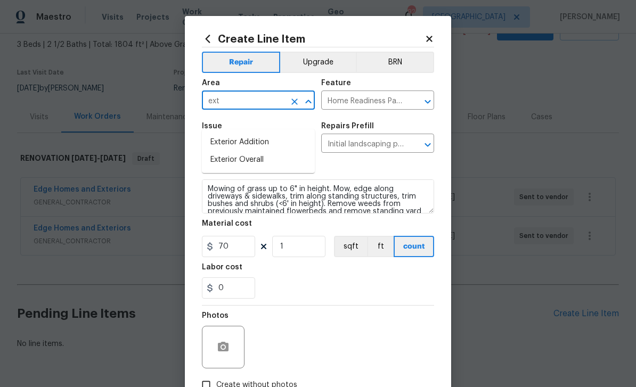
click at [228, 151] on li "Exterior Overall" at bounding box center [258, 160] width 113 height 18
type input "Exterior Overall"
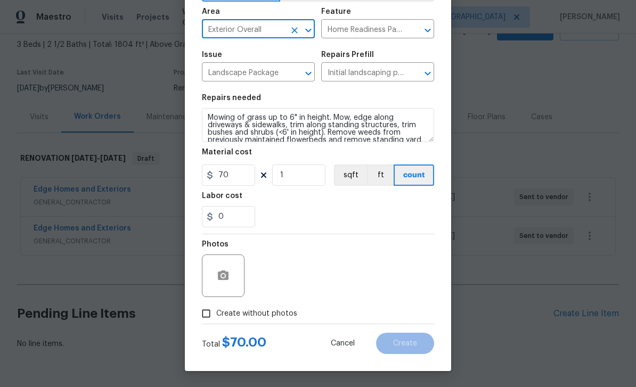
scroll to position [74, 0]
click at [215, 321] on input "Create without photos" at bounding box center [206, 314] width 20 height 20
checkbox input "true"
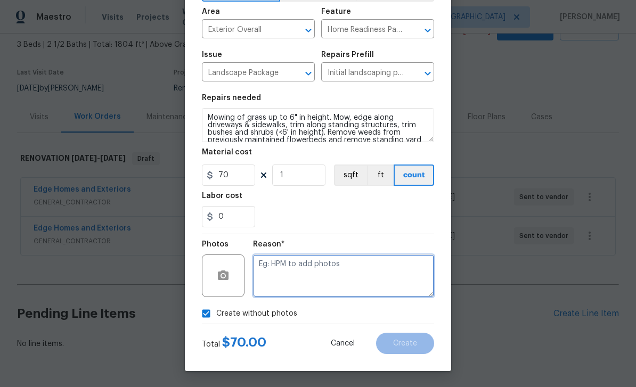
click at [396, 272] on textarea at bounding box center [343, 276] width 181 height 43
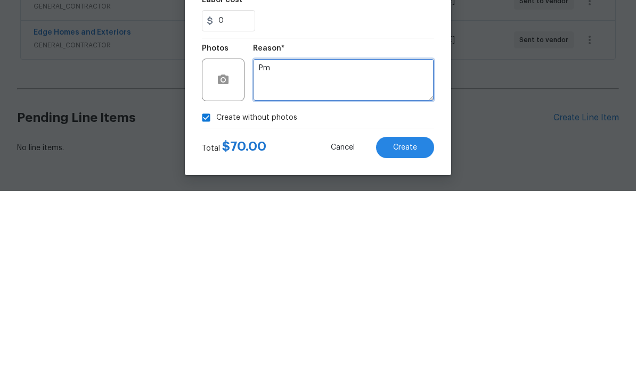
type textarea "Pm"
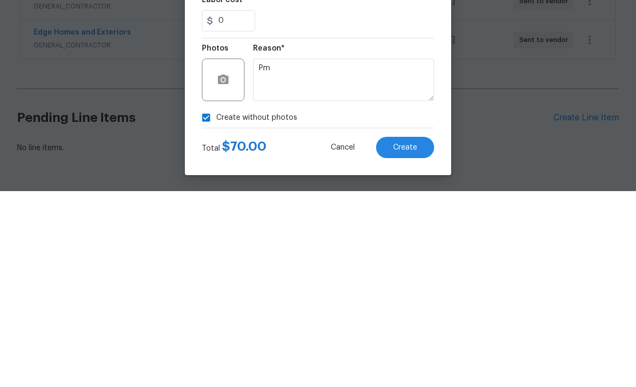
click at [409, 340] on span "Create" at bounding box center [405, 344] width 24 height 8
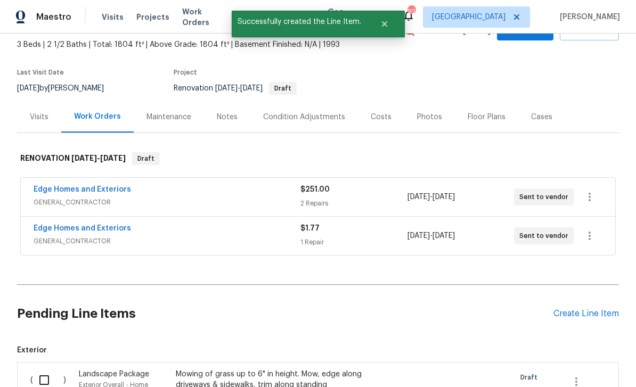
click at [592, 309] on div "Create Line Item" at bounding box center [587, 314] width 66 height 10
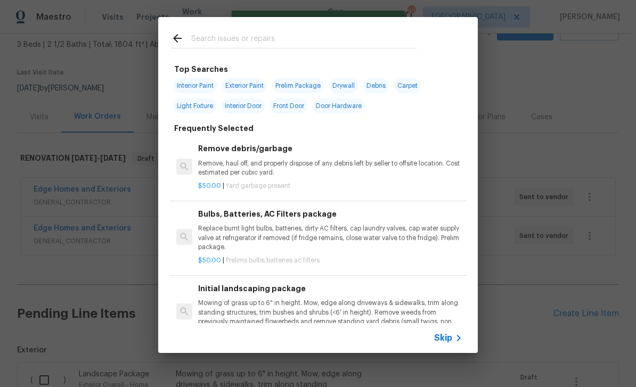
click at [213, 37] on input "text" at bounding box center [304, 40] width 226 height 16
click at [178, 37] on icon at bounding box center [177, 38] width 13 height 13
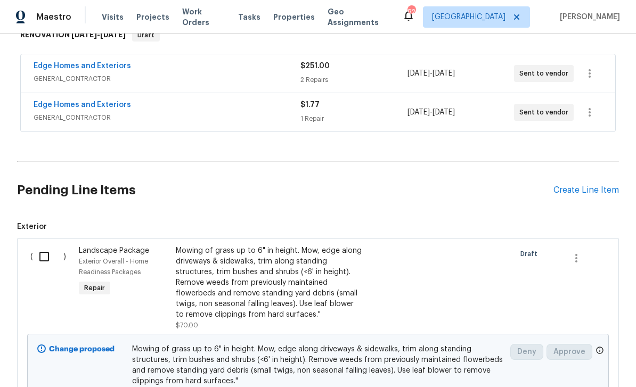
scroll to position [193, 0]
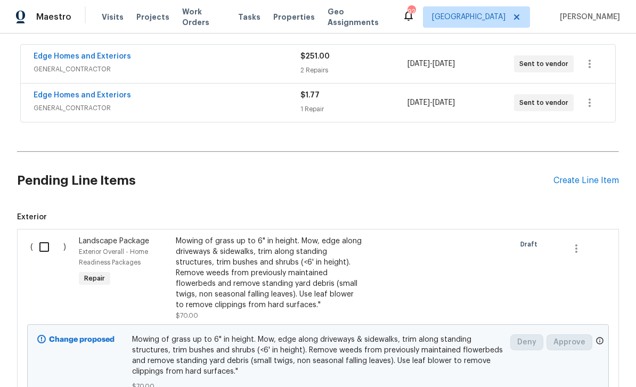
click at [48, 236] on input "checkbox" at bounding box center [48, 247] width 30 height 22
checkbox input "true"
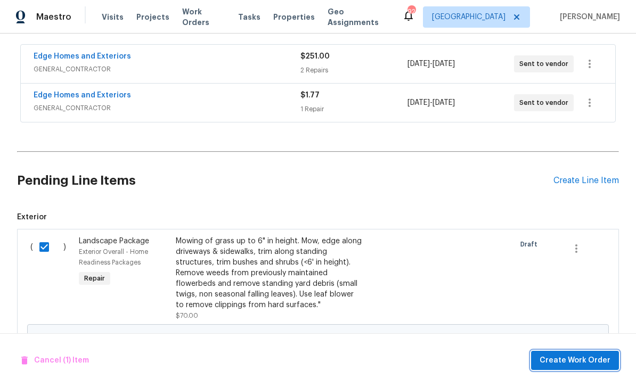
click at [572, 360] on span "Create Work Order" at bounding box center [575, 360] width 71 height 13
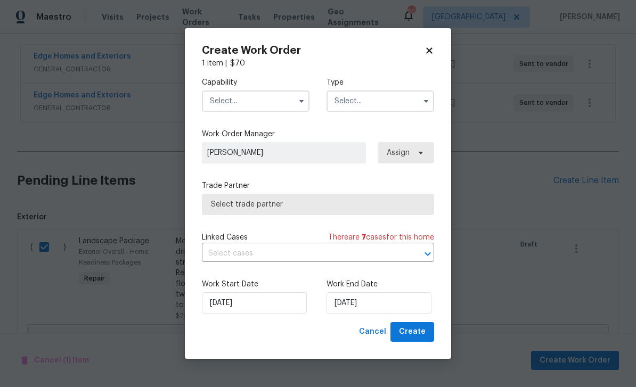
click at [231, 93] on input "text" at bounding box center [256, 101] width 108 height 21
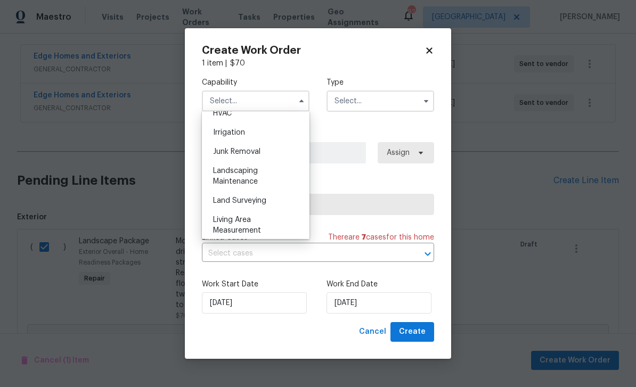
scroll to position [660, 0]
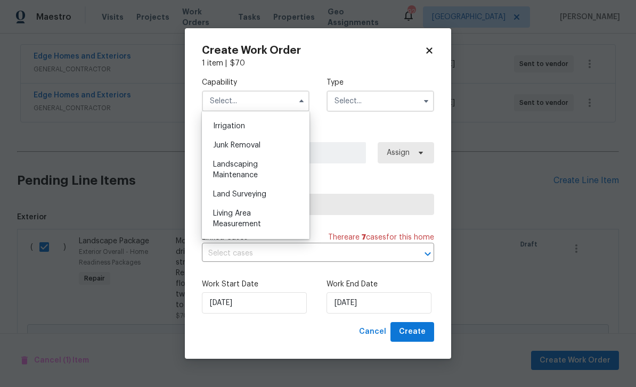
click at [230, 165] on span "Landscaping Maintenance" at bounding box center [235, 170] width 45 height 18
type input "Landscaping Maintenance"
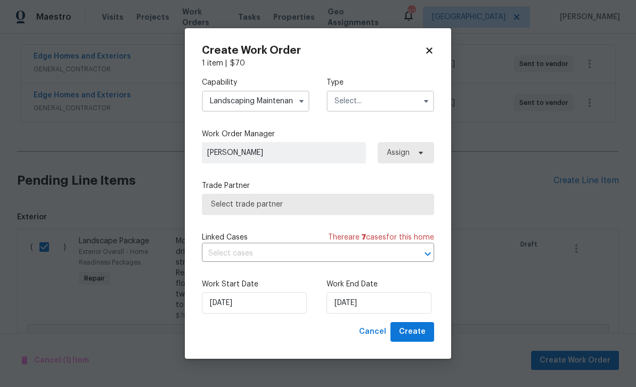
click at [400, 99] on input "text" at bounding box center [381, 101] width 108 height 21
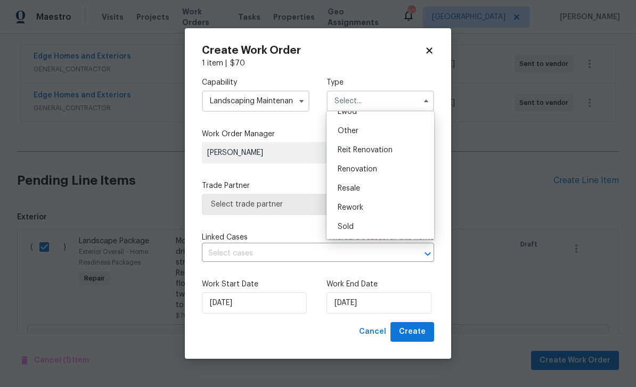
scroll to position [127, 0]
click at [394, 167] on div "Renovation" at bounding box center [380, 169] width 102 height 19
type input "Renovation"
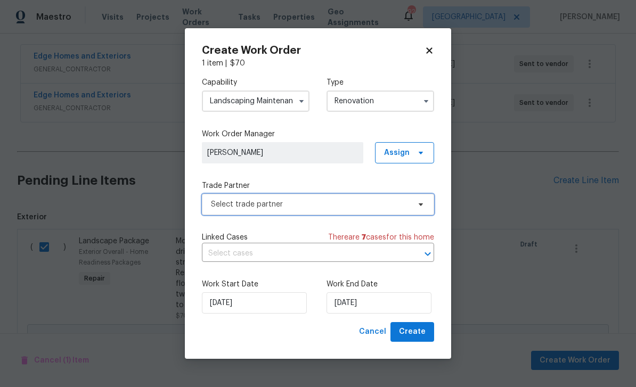
click at [408, 202] on span "Select trade partner" at bounding box center [310, 204] width 199 height 11
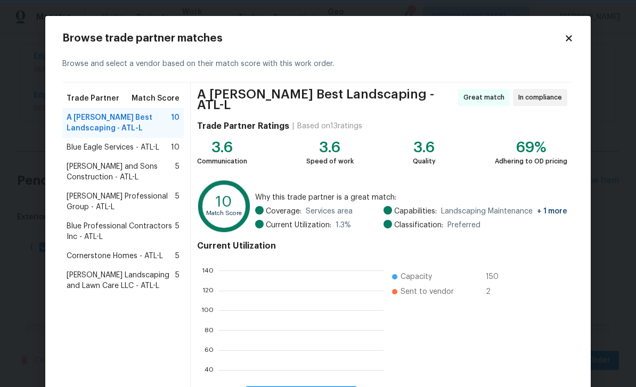
scroll to position [149, 165]
click at [84, 257] on span "Cornerstone Homes - ATL-L" at bounding box center [115, 256] width 96 height 11
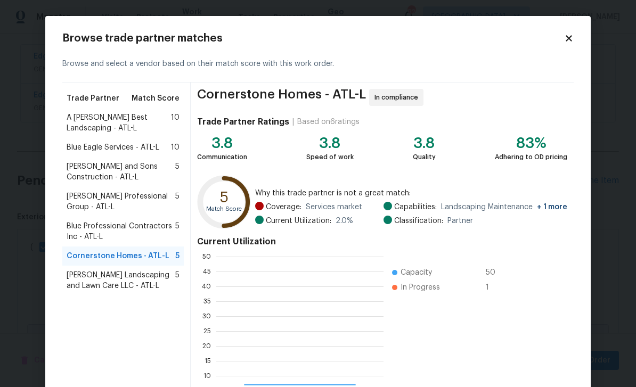
scroll to position [149, 167]
click at [85, 119] on span "A Lopez Best Landscaping - ATL-L" at bounding box center [119, 122] width 104 height 21
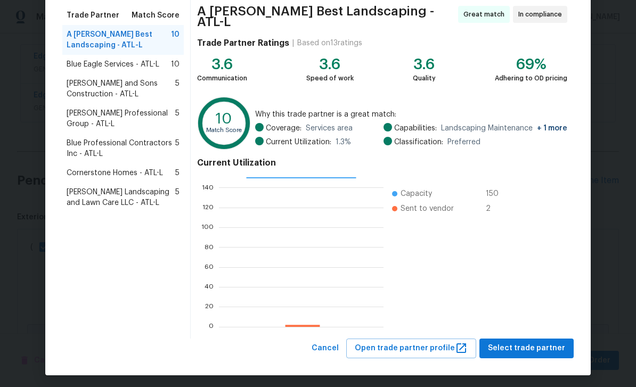
scroll to position [83, 0]
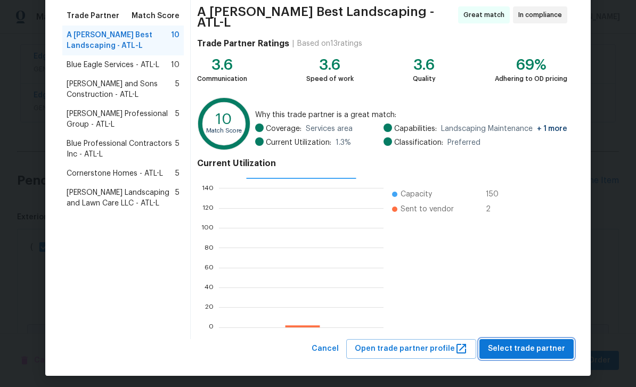
click at [546, 347] on span "Select trade partner" at bounding box center [526, 349] width 77 height 13
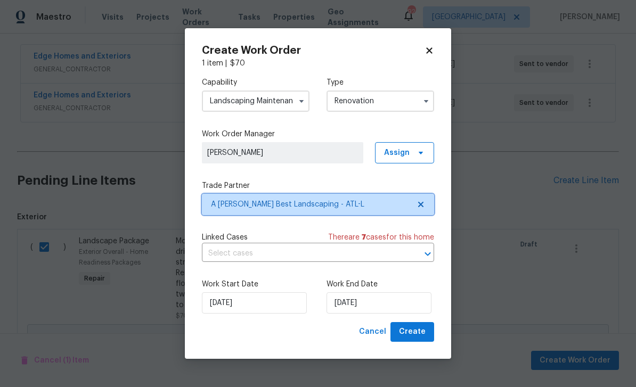
scroll to position [0, 0]
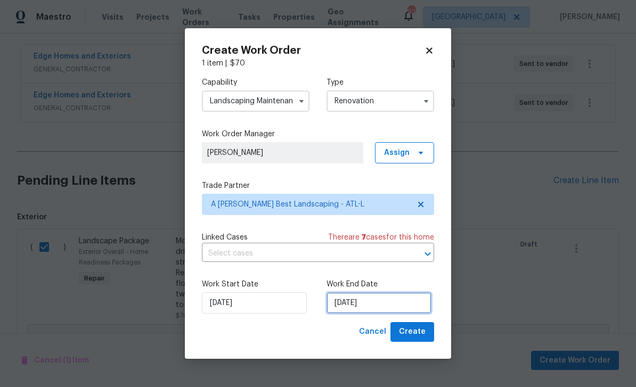
click at [416, 300] on input "10/10/2025" at bounding box center [379, 302] width 105 height 21
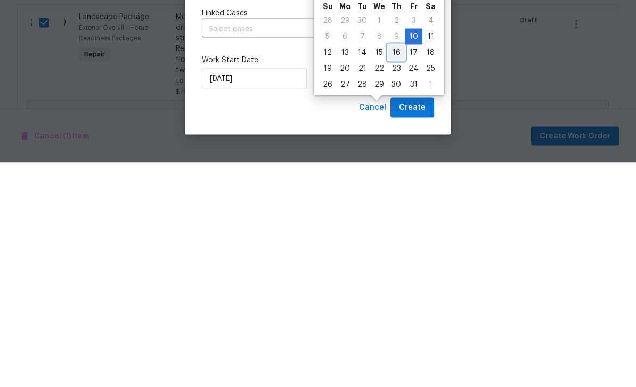
click at [400, 270] on div "16" at bounding box center [396, 277] width 17 height 15
type input "10/16/2025"
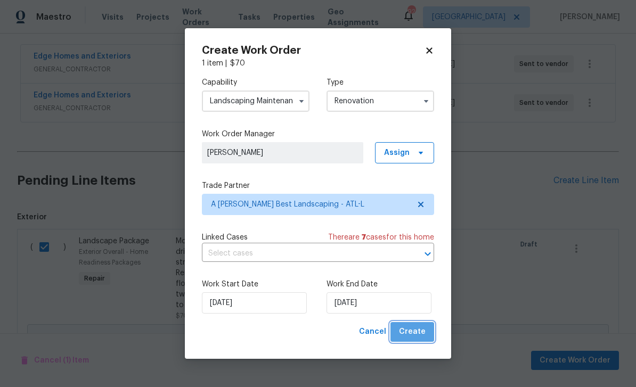
click at [425, 333] on span "Create" at bounding box center [412, 332] width 27 height 13
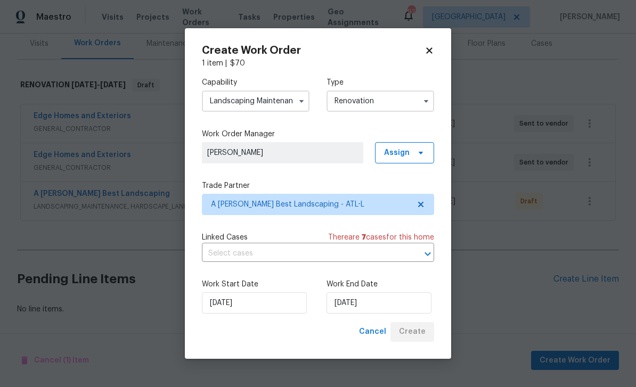
scroll to position [99, 0]
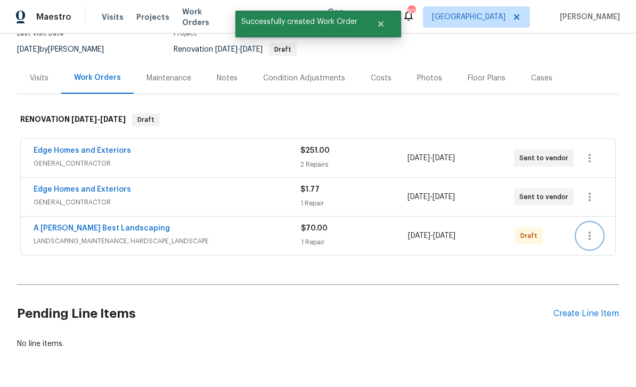
click at [591, 230] on icon "button" at bounding box center [589, 236] width 13 height 13
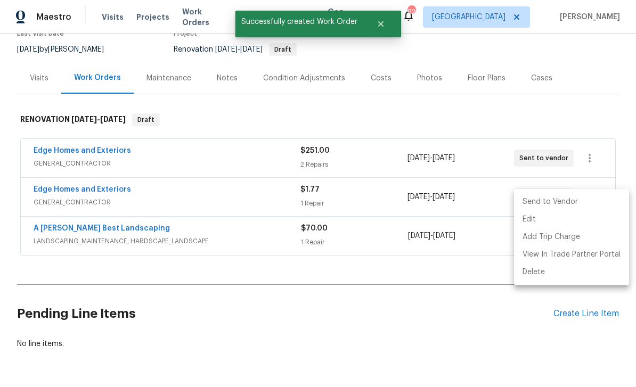
click at [582, 200] on li "Send to Vendor" at bounding box center [571, 202] width 115 height 18
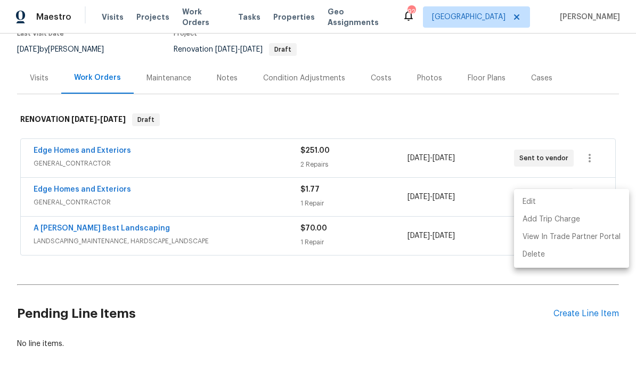
click at [479, 311] on div at bounding box center [318, 193] width 636 height 387
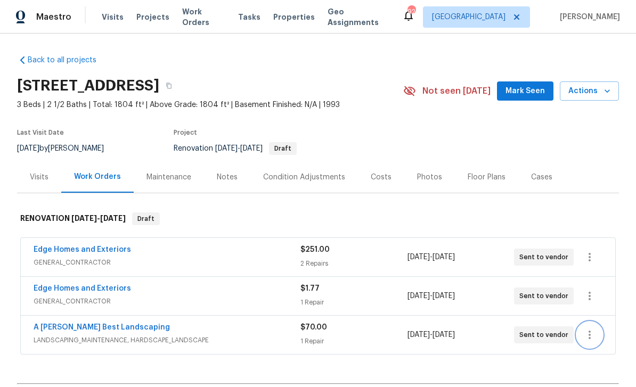
scroll to position [0, 0]
click at [229, 176] on div "Notes" at bounding box center [227, 177] width 21 height 11
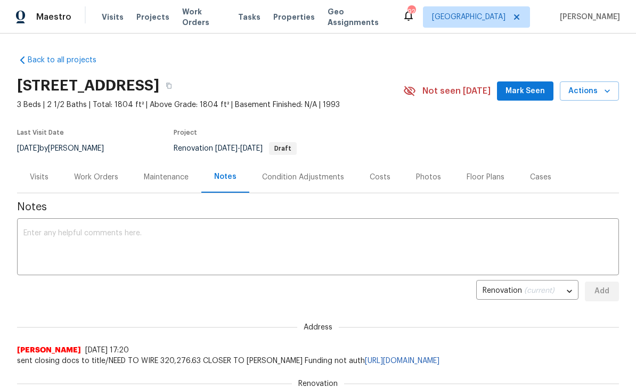
click at [43, 239] on textarea at bounding box center [317, 248] width 589 height 37
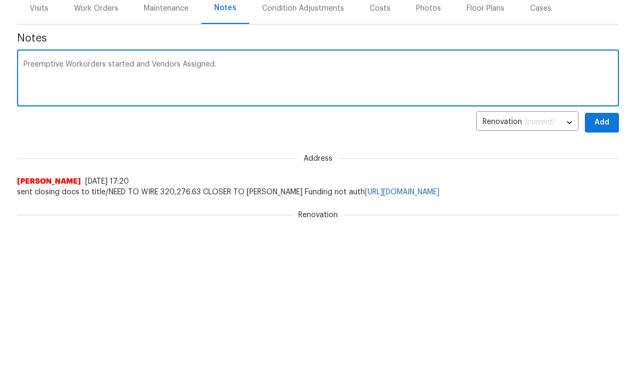
type textarea "Preemptive Workorders started and Vendors Assigned."
click at [602, 285] on span "Add" at bounding box center [601, 291] width 17 height 13
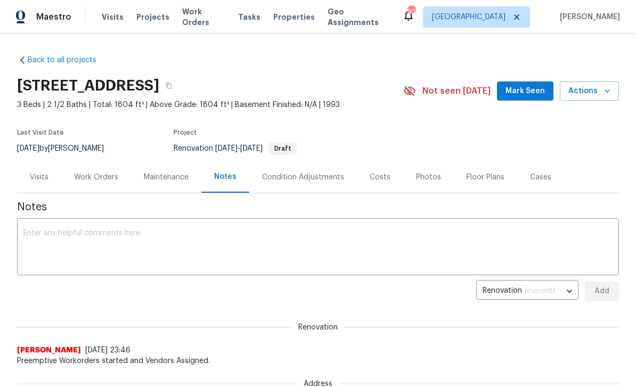
click at [531, 88] on span "Mark Seen" at bounding box center [525, 91] width 39 height 13
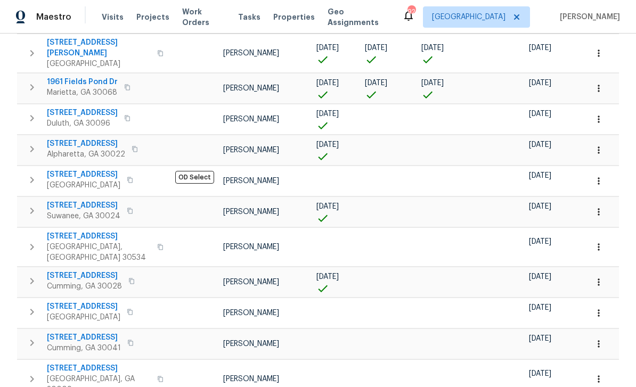
click at [70, 231] on span "[STREET_ADDRESS]" at bounding box center [99, 236] width 104 height 11
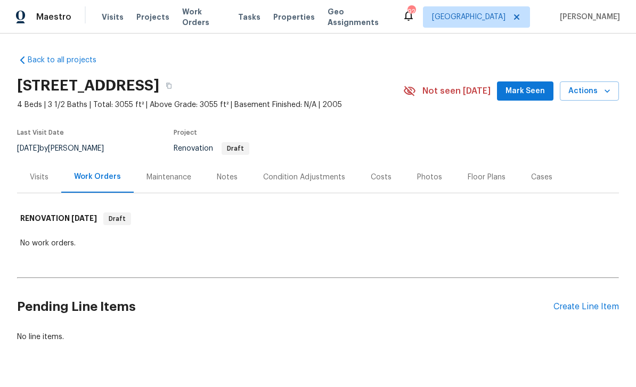
click at [322, 179] on div "Condition Adjustments" at bounding box center [304, 177] width 82 height 11
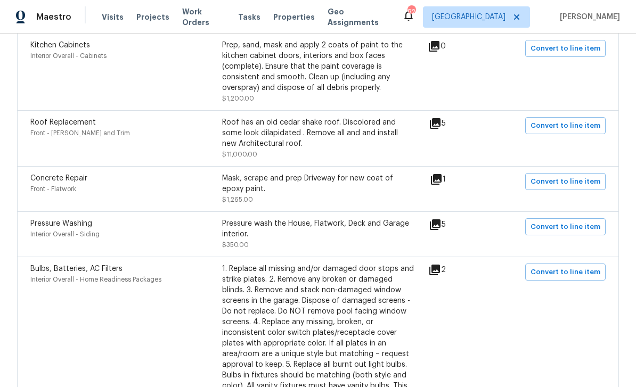
scroll to position [726, 0]
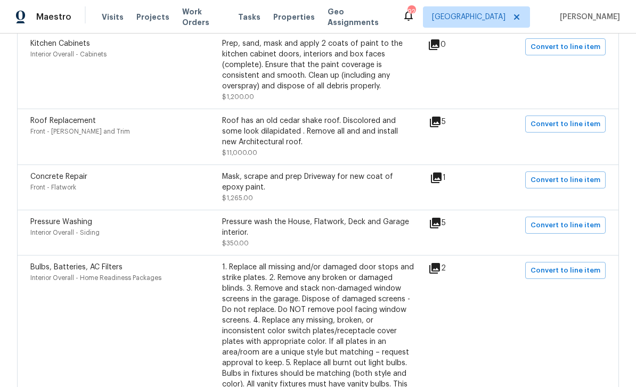
click at [442, 182] on icon at bounding box center [436, 178] width 11 height 11
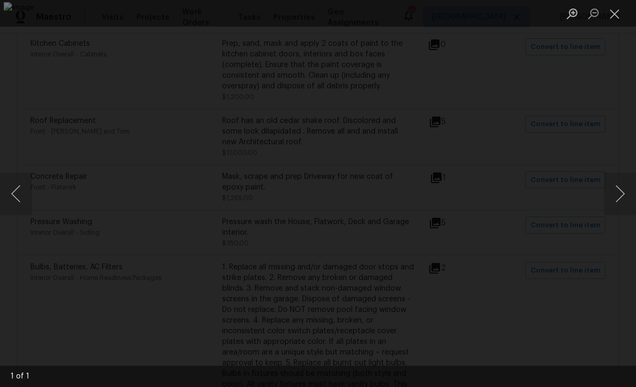
click at [612, 15] on button "Close lightbox" at bounding box center [614, 13] width 21 height 19
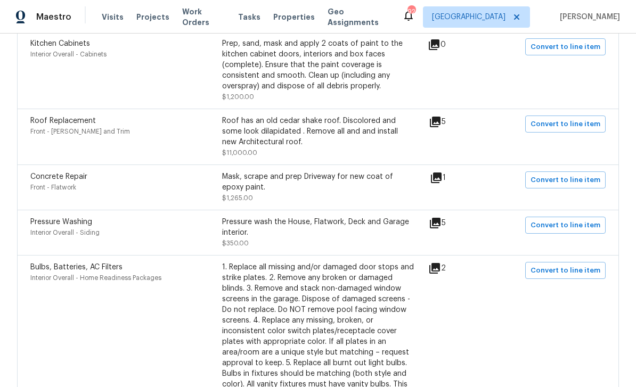
click at [441, 229] on icon at bounding box center [435, 223] width 11 height 11
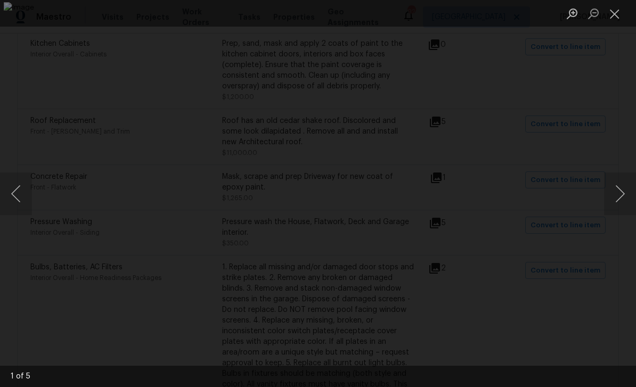
click at [616, 12] on button "Close lightbox" at bounding box center [614, 13] width 21 height 19
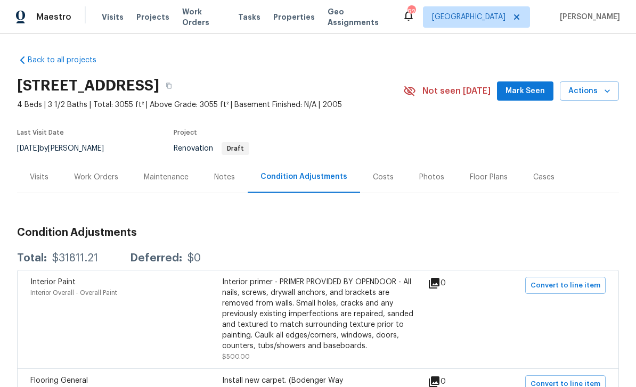
scroll to position [0, 0]
click at [99, 178] on div "Work Orders" at bounding box center [96, 177] width 44 height 11
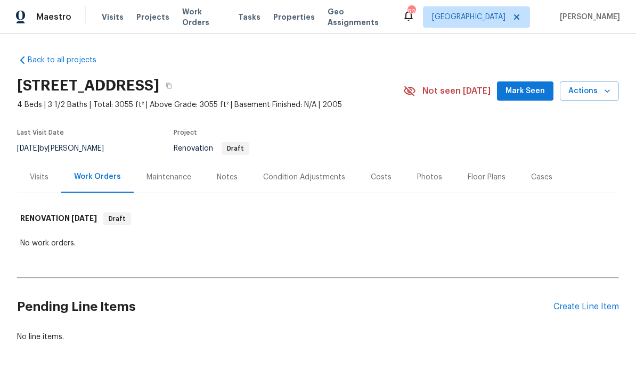
scroll to position [27, 0]
click at [166, 172] on div "Maintenance" at bounding box center [169, 177] width 45 height 11
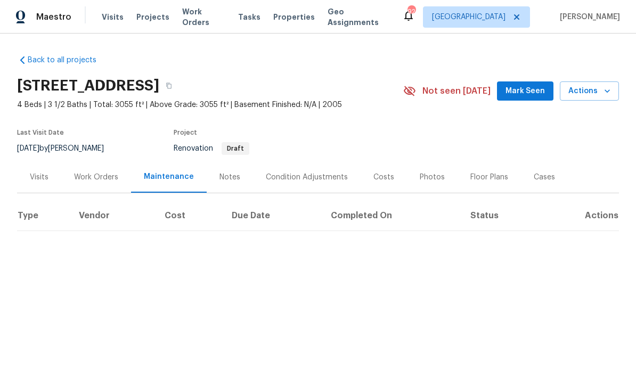
click at [229, 179] on div "Notes" at bounding box center [229, 177] width 21 height 11
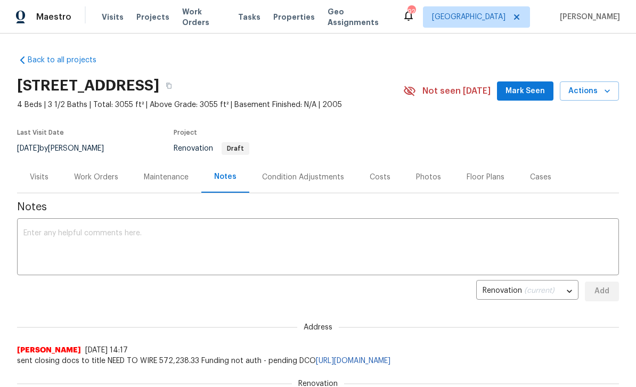
click at [93, 176] on div "Work Orders" at bounding box center [96, 177] width 44 height 11
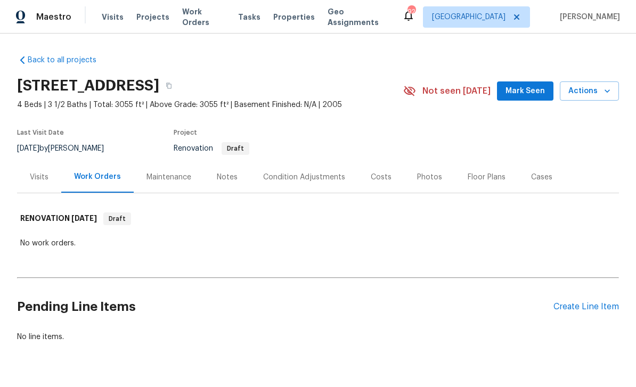
click at [167, 178] on div "Maintenance" at bounding box center [169, 177] width 45 height 11
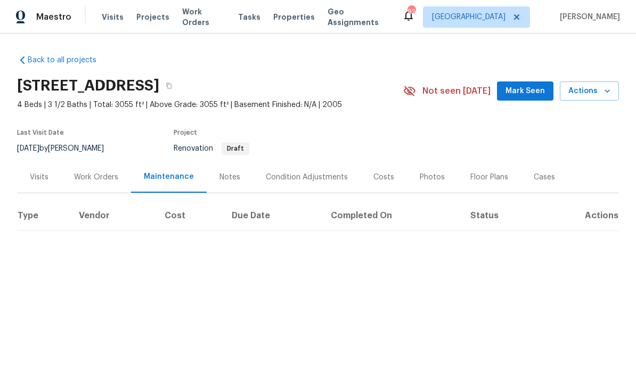
click at [530, 93] on span "Mark Seen" at bounding box center [525, 91] width 39 height 13
